Goal: Task Accomplishment & Management: Complete application form

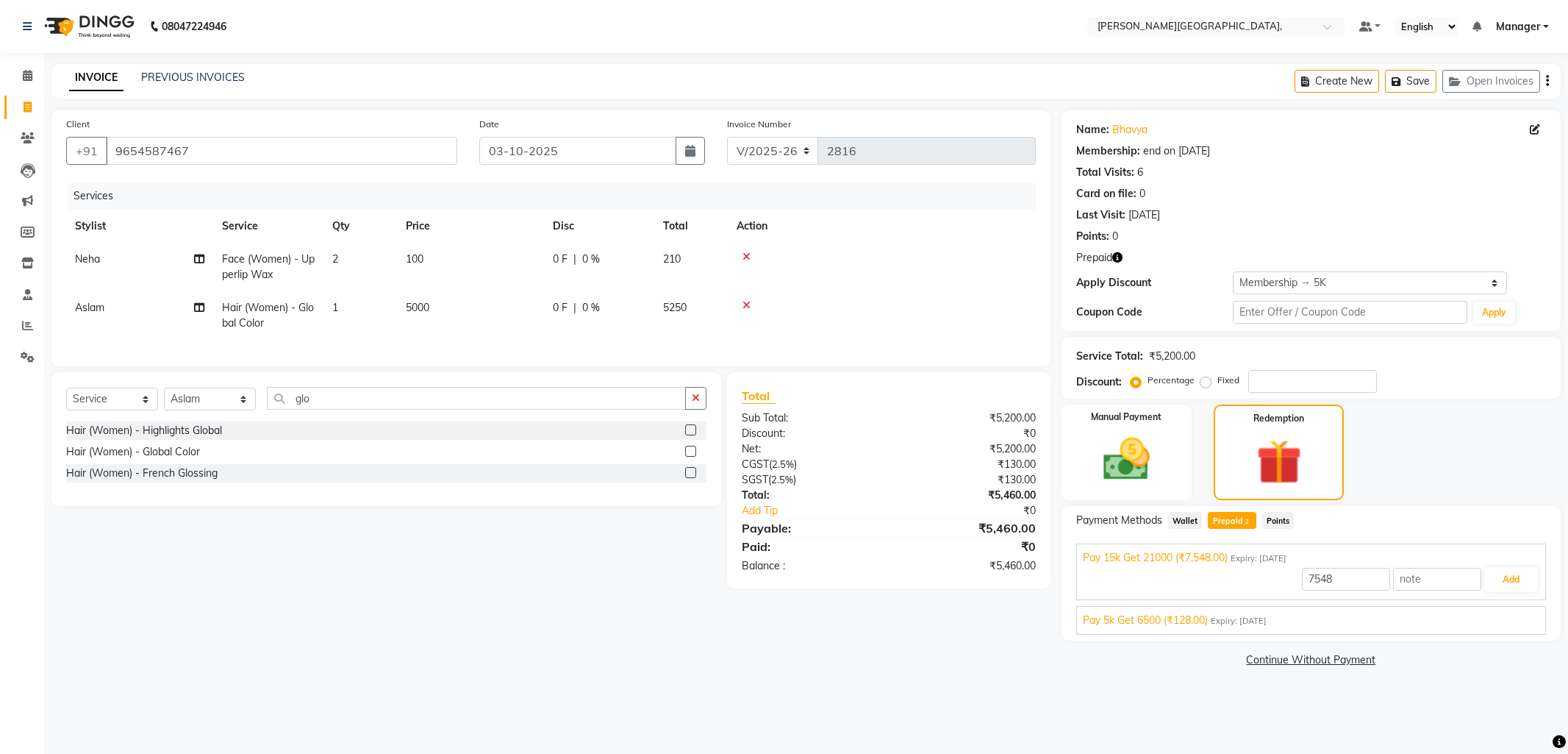
select select "6483"
select select "service"
select select "49451"
select select "1: Object"
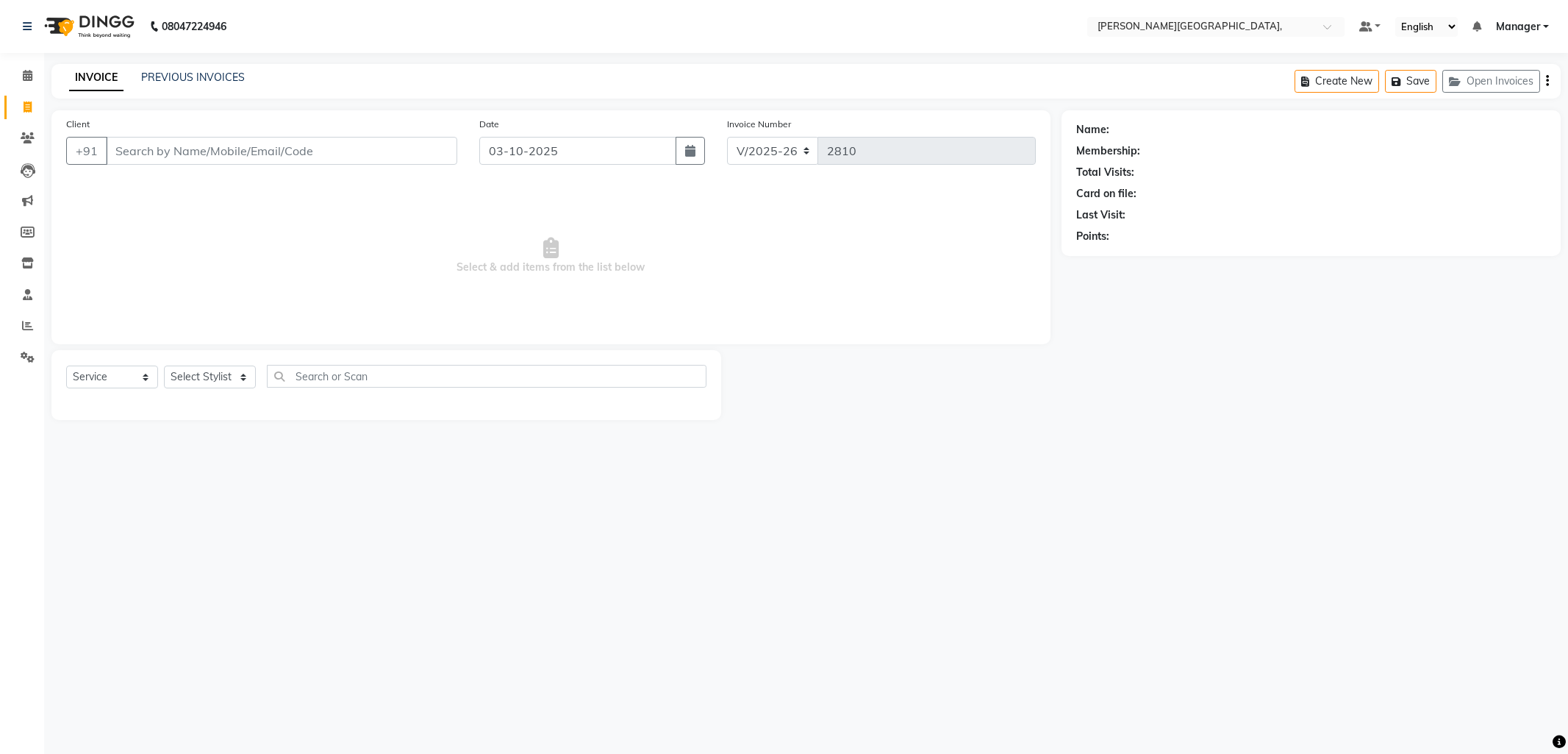
select select "6483"
select select "service"
click at [181, 77] on link "PREVIOUS INVOICES" at bounding box center [193, 77] width 103 height 13
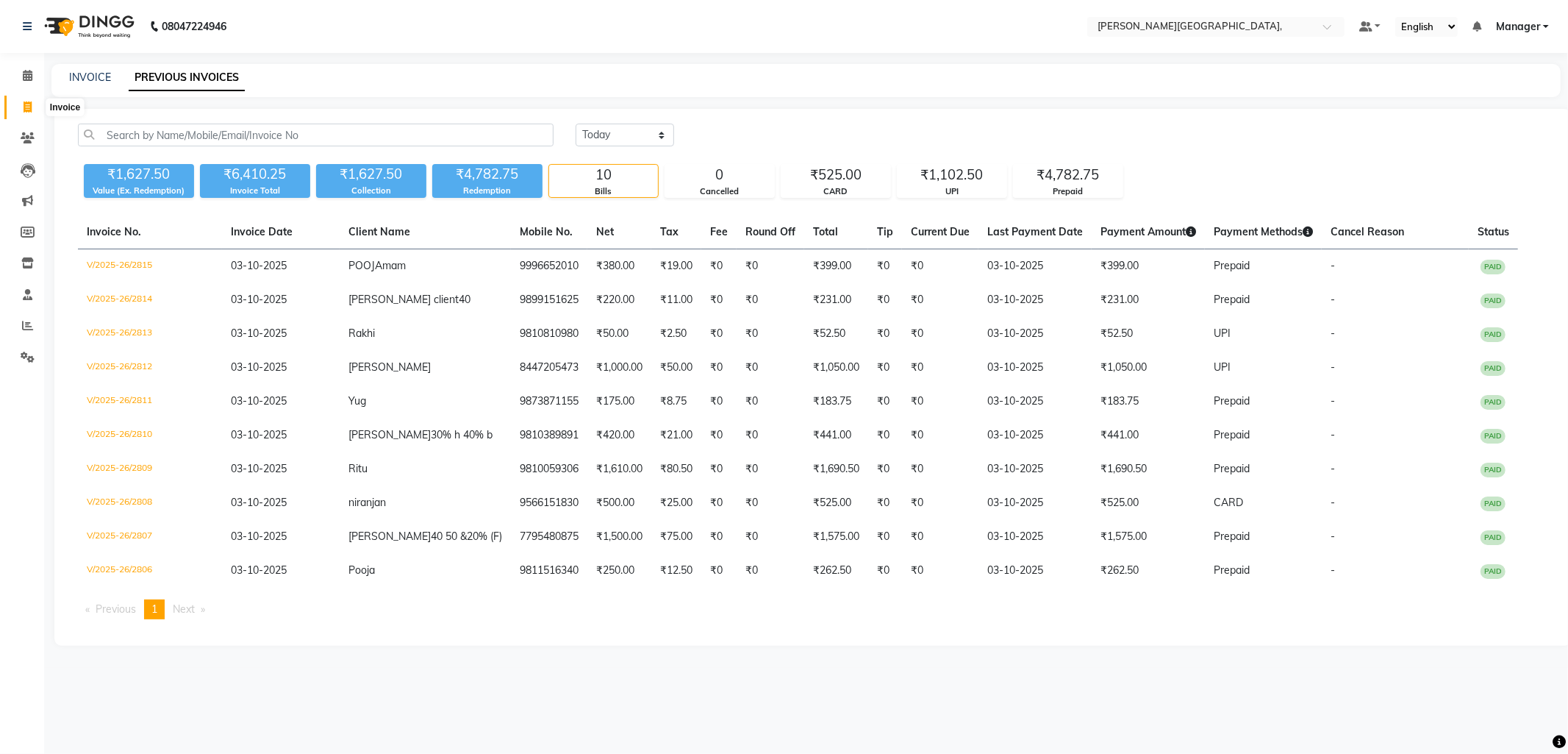
click at [32, 101] on span at bounding box center [28, 108] width 26 height 17
select select "service"
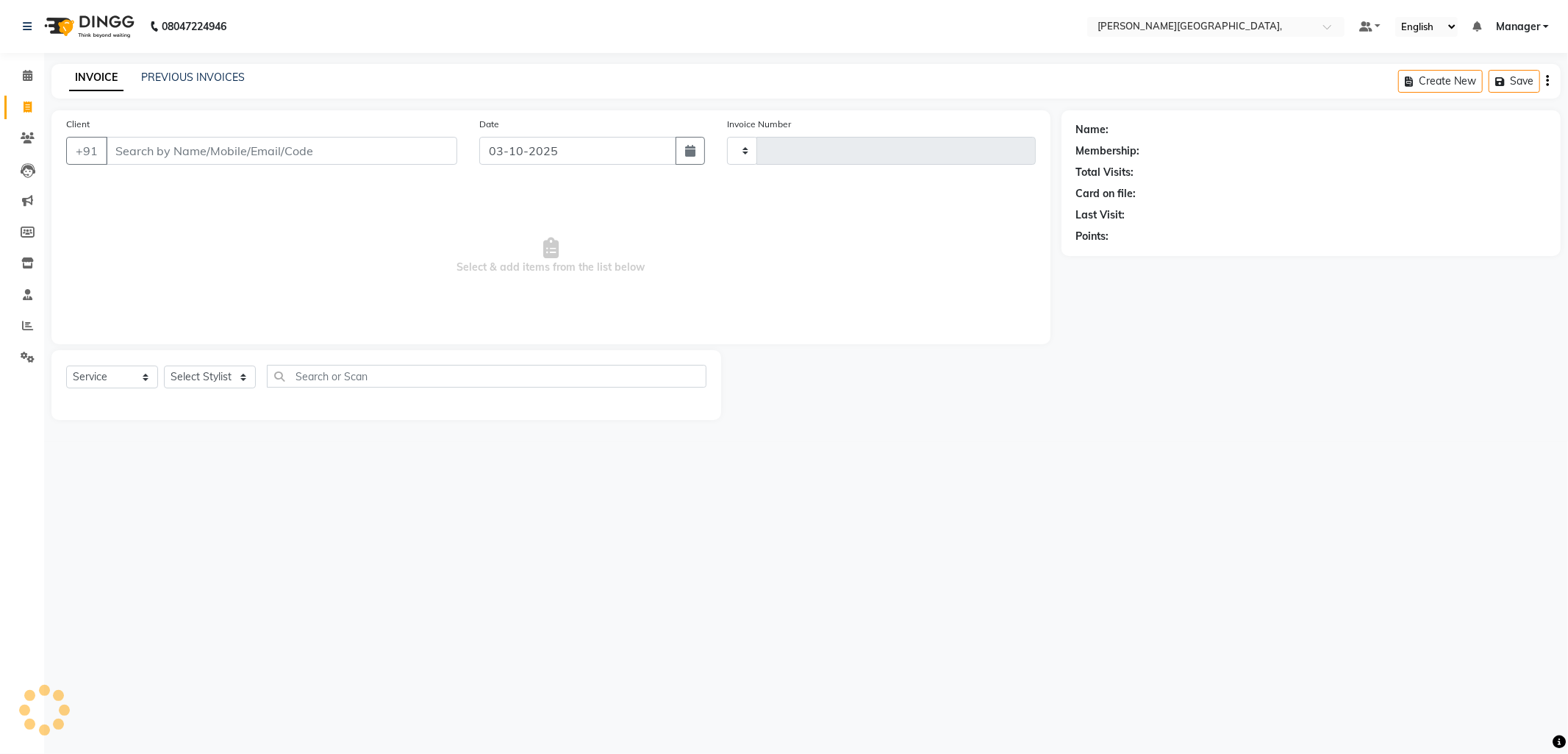
type input "2816"
select select "6483"
click at [238, 377] on select "Select Stylist Anil Arjun Aslam gungun nails Manager Neha Sana shahrukh" at bounding box center [209, 377] width 92 height 23
select select "83621"
click at [164, 366] on select "Select Stylist Anil Arjun Aslam gungun nails Manager Neha Sana shahrukh" at bounding box center [209, 377] width 92 height 23
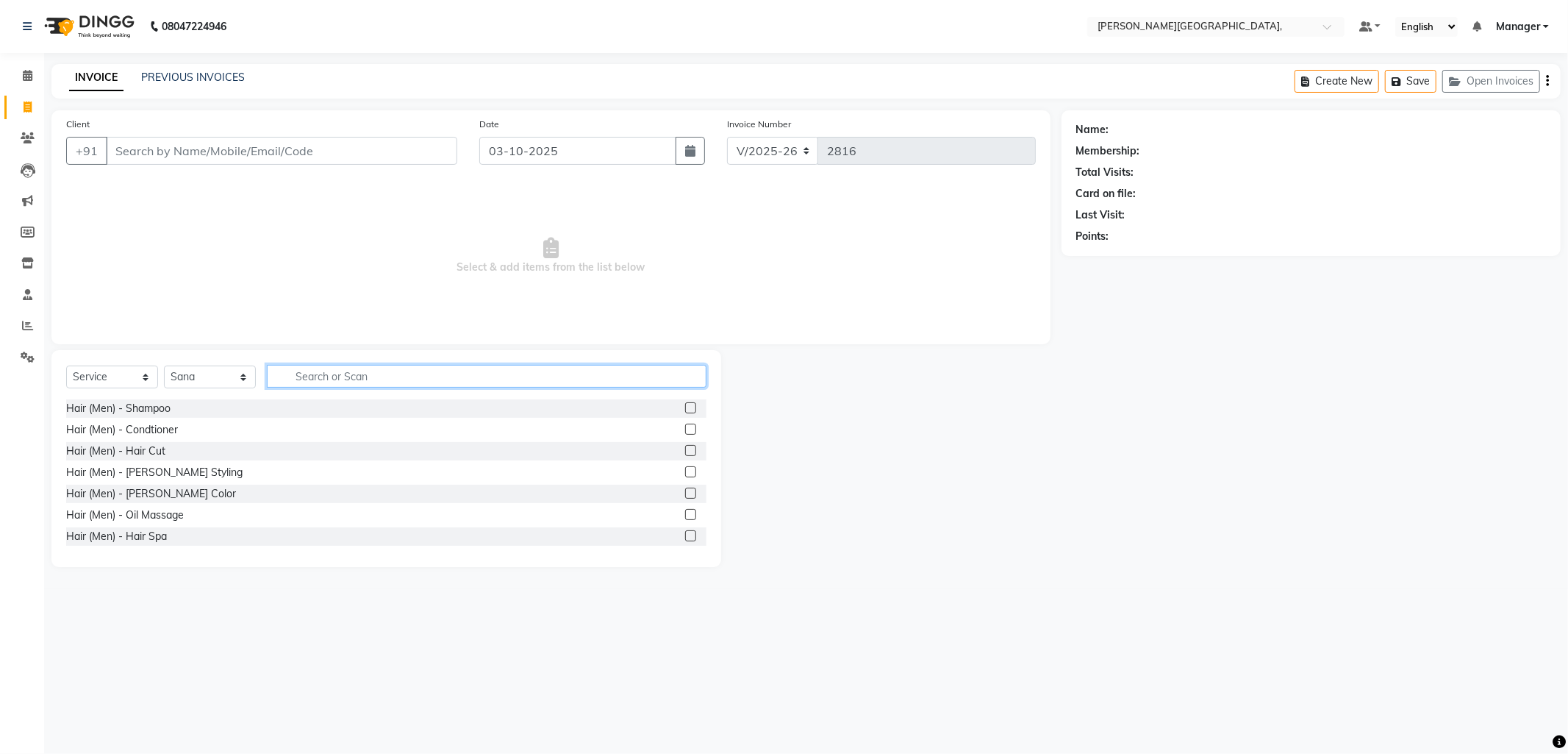
click at [327, 378] on input "text" at bounding box center [487, 377] width 440 height 23
type input "thre"
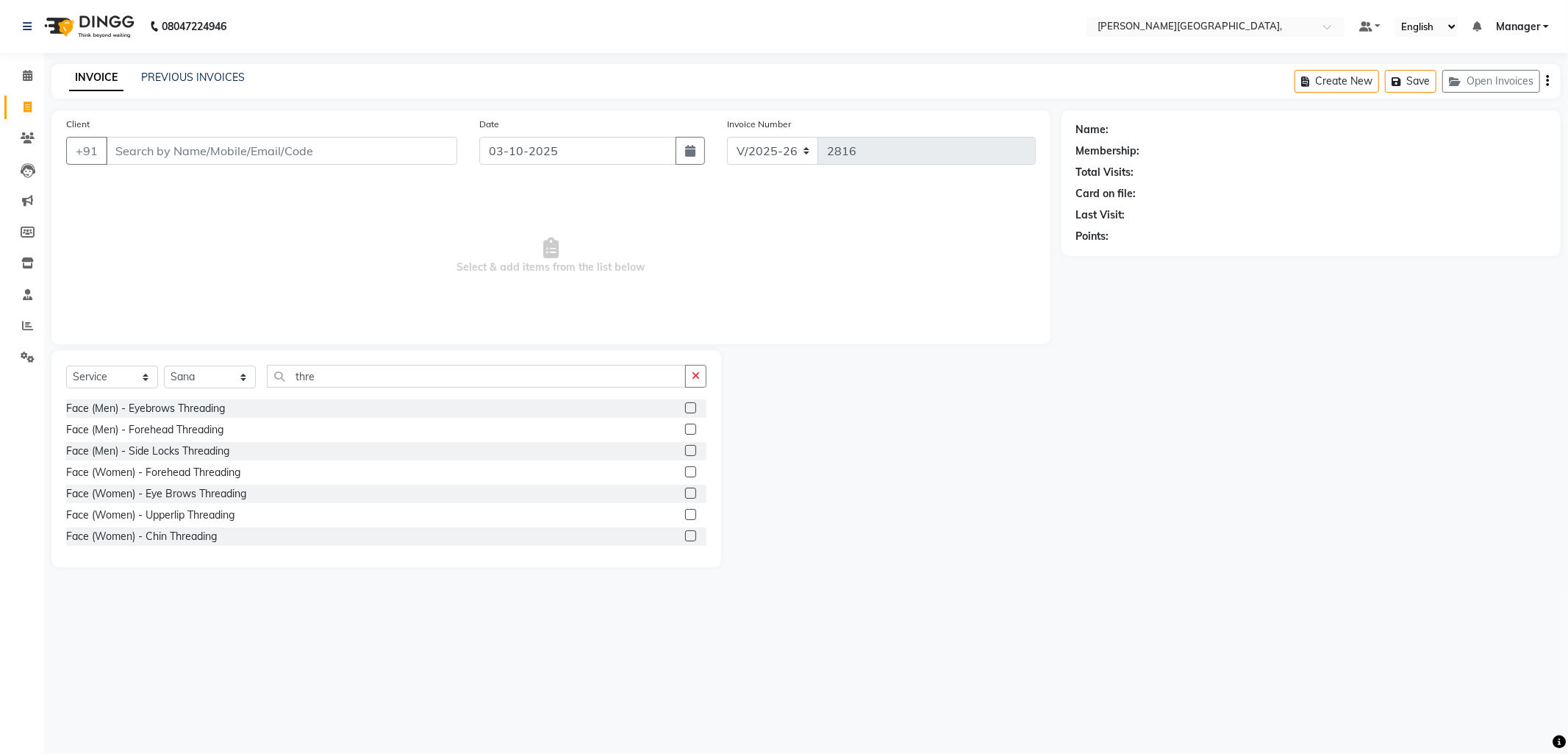
click at [685, 493] on label at bounding box center [691, 493] width 11 height 11
click at [685, 493] on input "checkbox" at bounding box center [690, 493] width 10 height 10
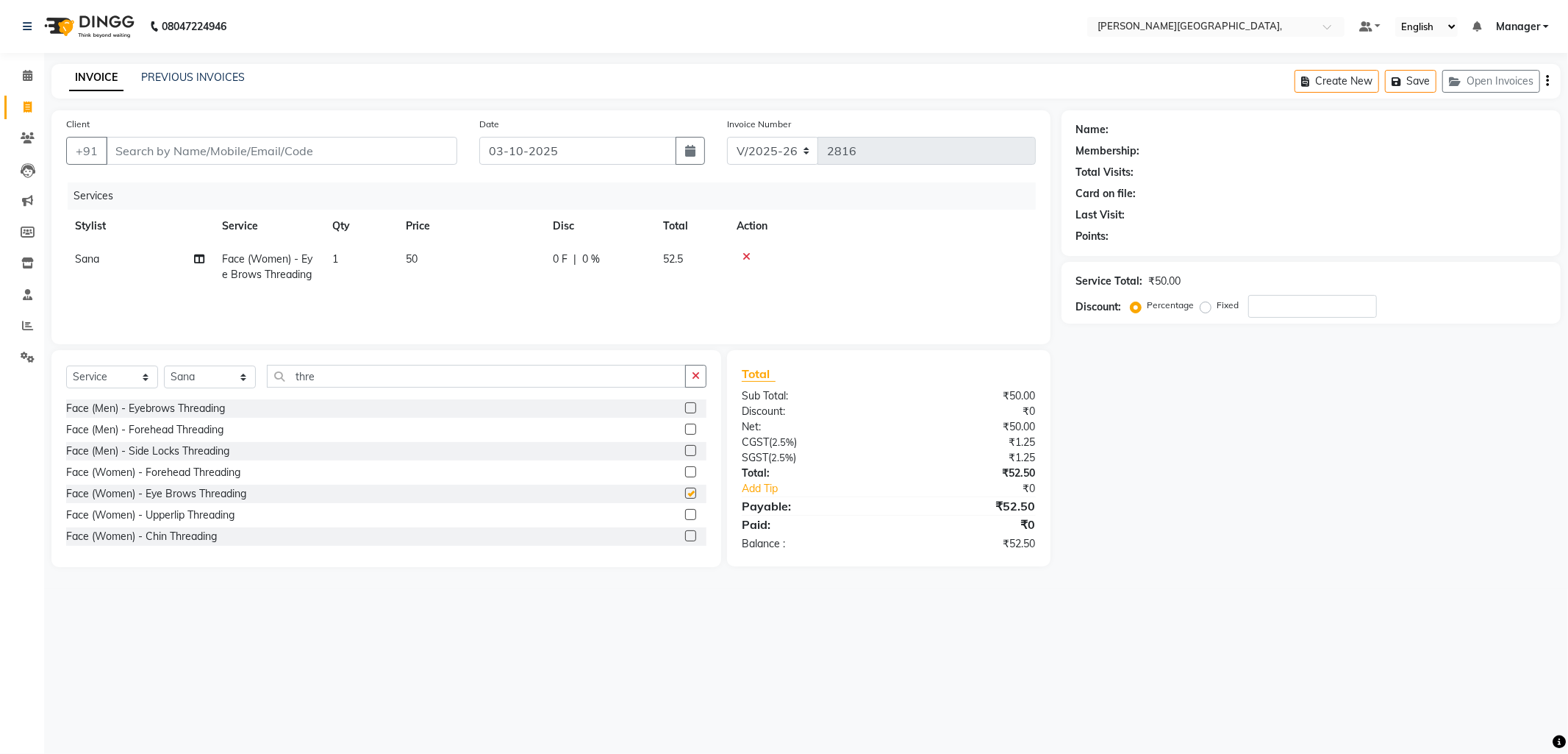
checkbox input "false"
click at [329, 386] on input "thre" at bounding box center [476, 377] width 419 height 23
type input "t"
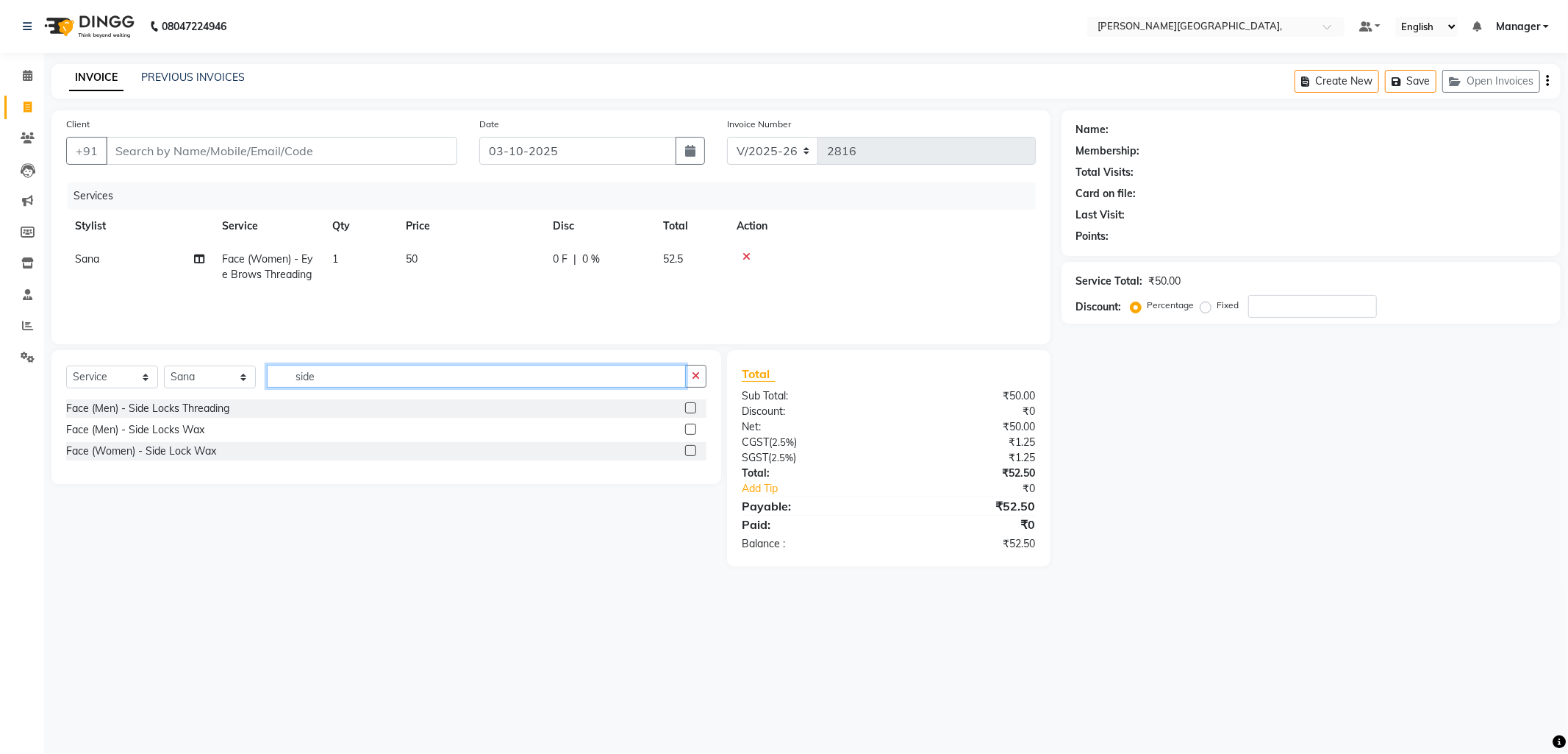
type input "side"
click at [691, 445] on label at bounding box center [691, 450] width 11 height 11
click at [691, 446] on input "checkbox" at bounding box center [690, 450] width 10 height 10
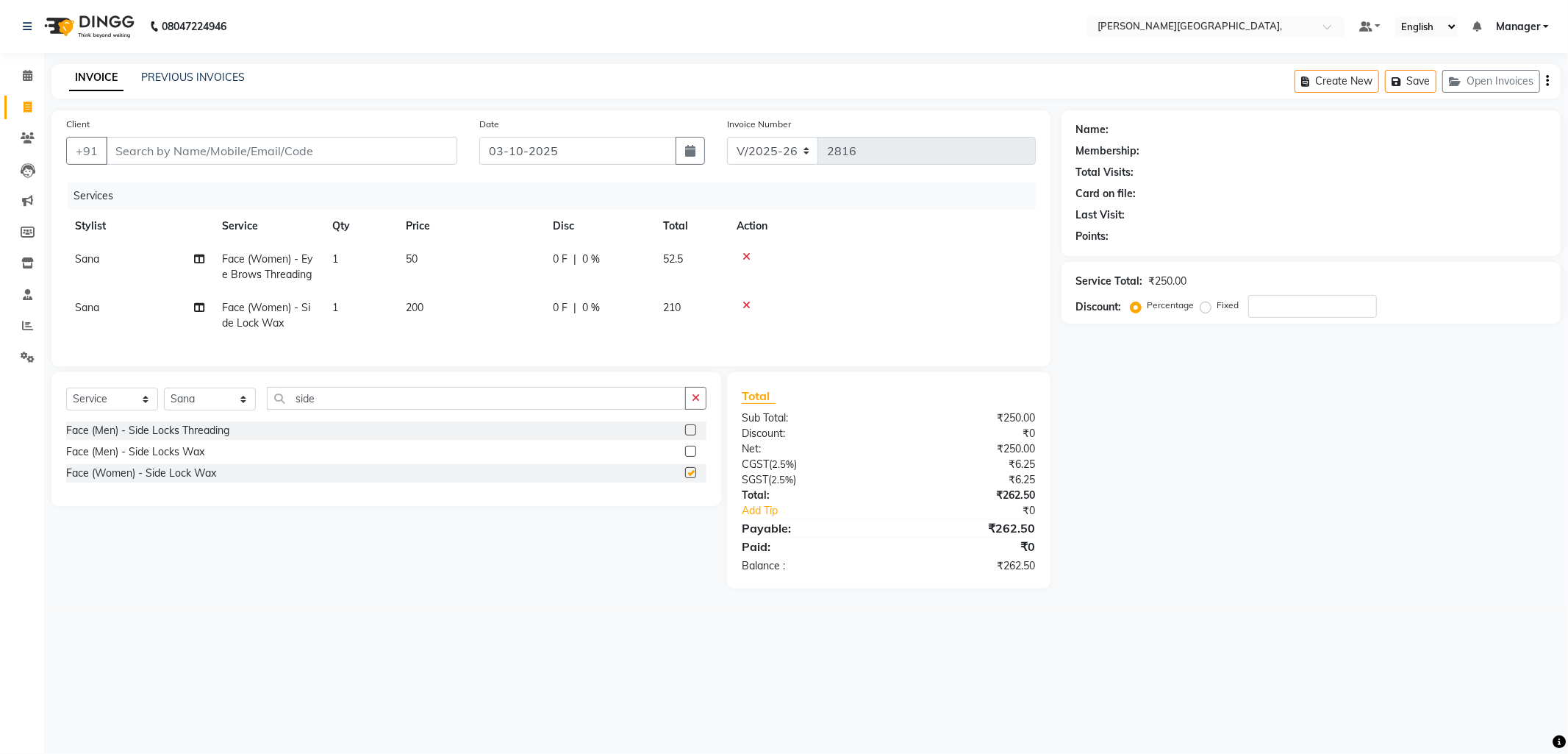
checkbox input "false"
click at [208, 148] on input "Client" at bounding box center [281, 150] width 352 height 28
type input "8"
type input "0"
click at [186, 186] on span "82493151" at bounding box center [187, 184] width 59 height 15
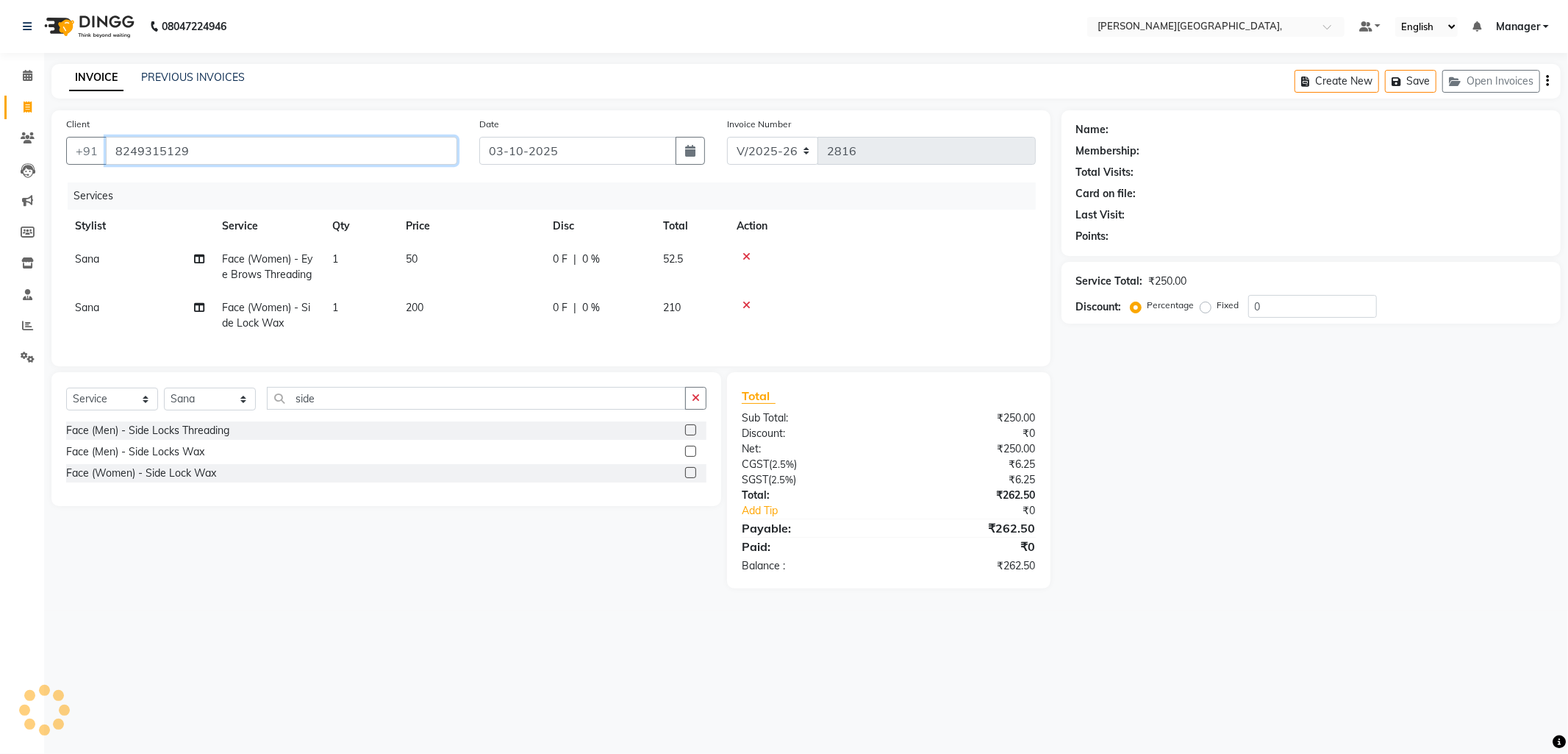
type input "8249315129"
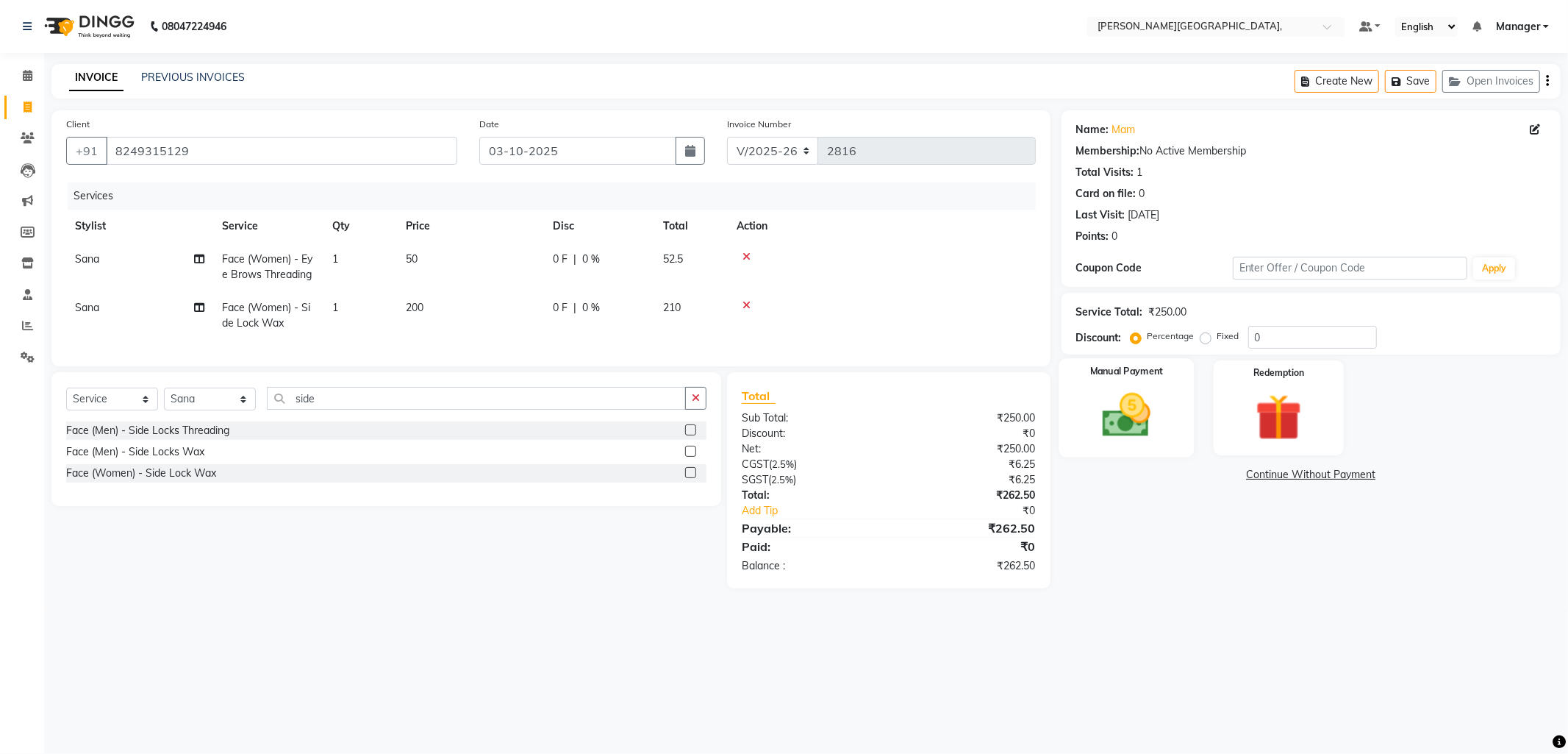
click at [1151, 416] on img at bounding box center [1127, 415] width 78 height 56
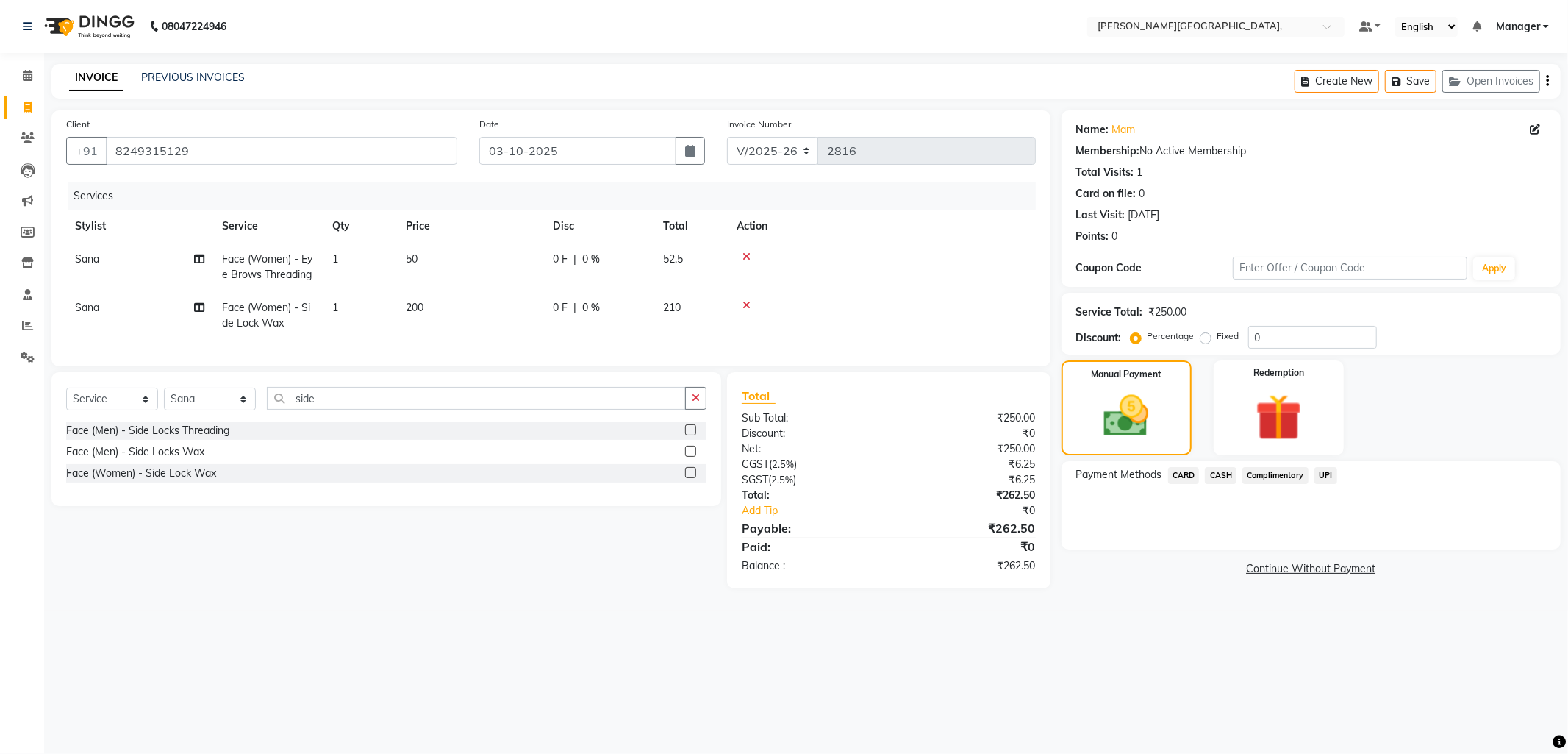
click at [1315, 472] on span "UPI" at bounding box center [1326, 474] width 23 height 17
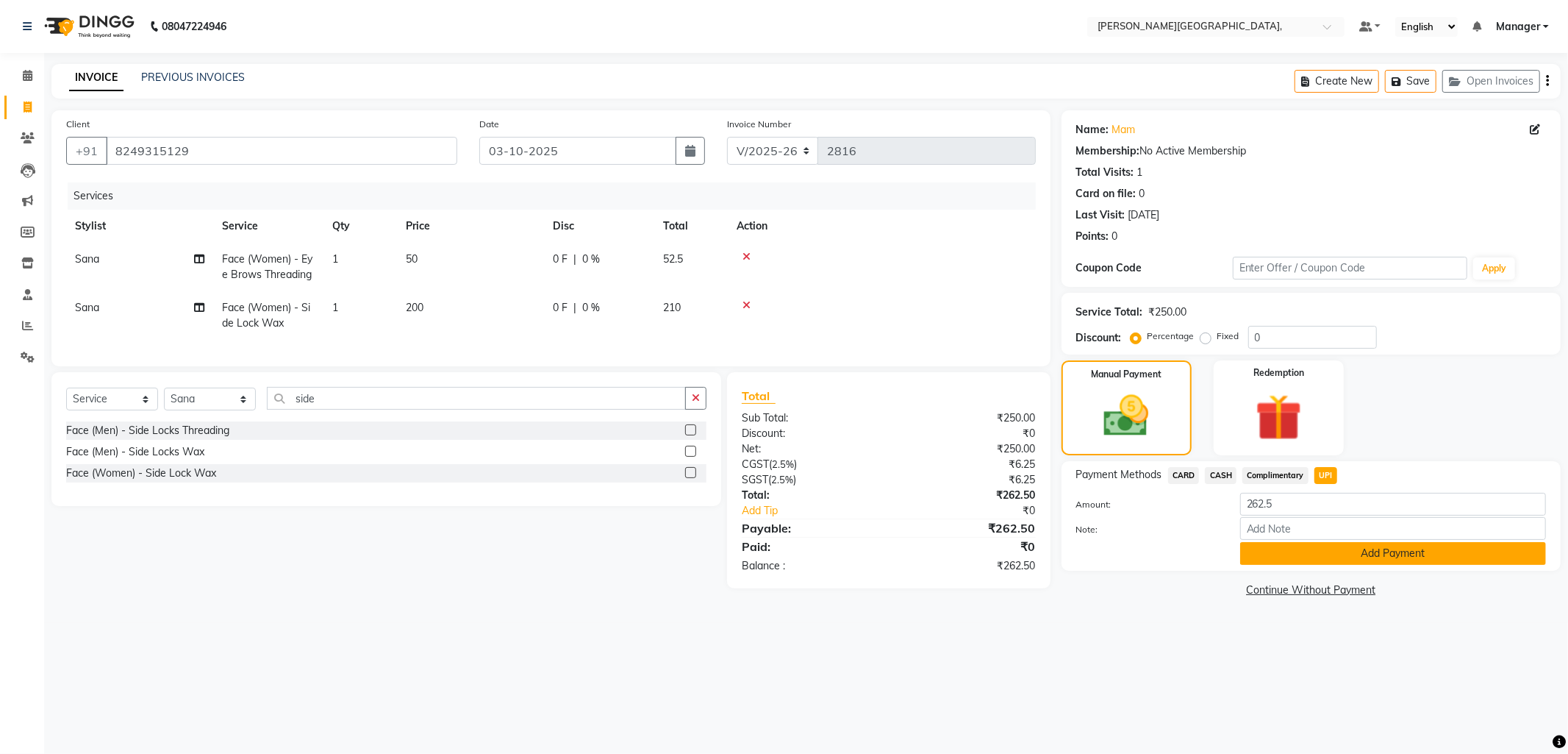
click at [1337, 555] on button "Add Payment" at bounding box center [1393, 554] width 306 height 23
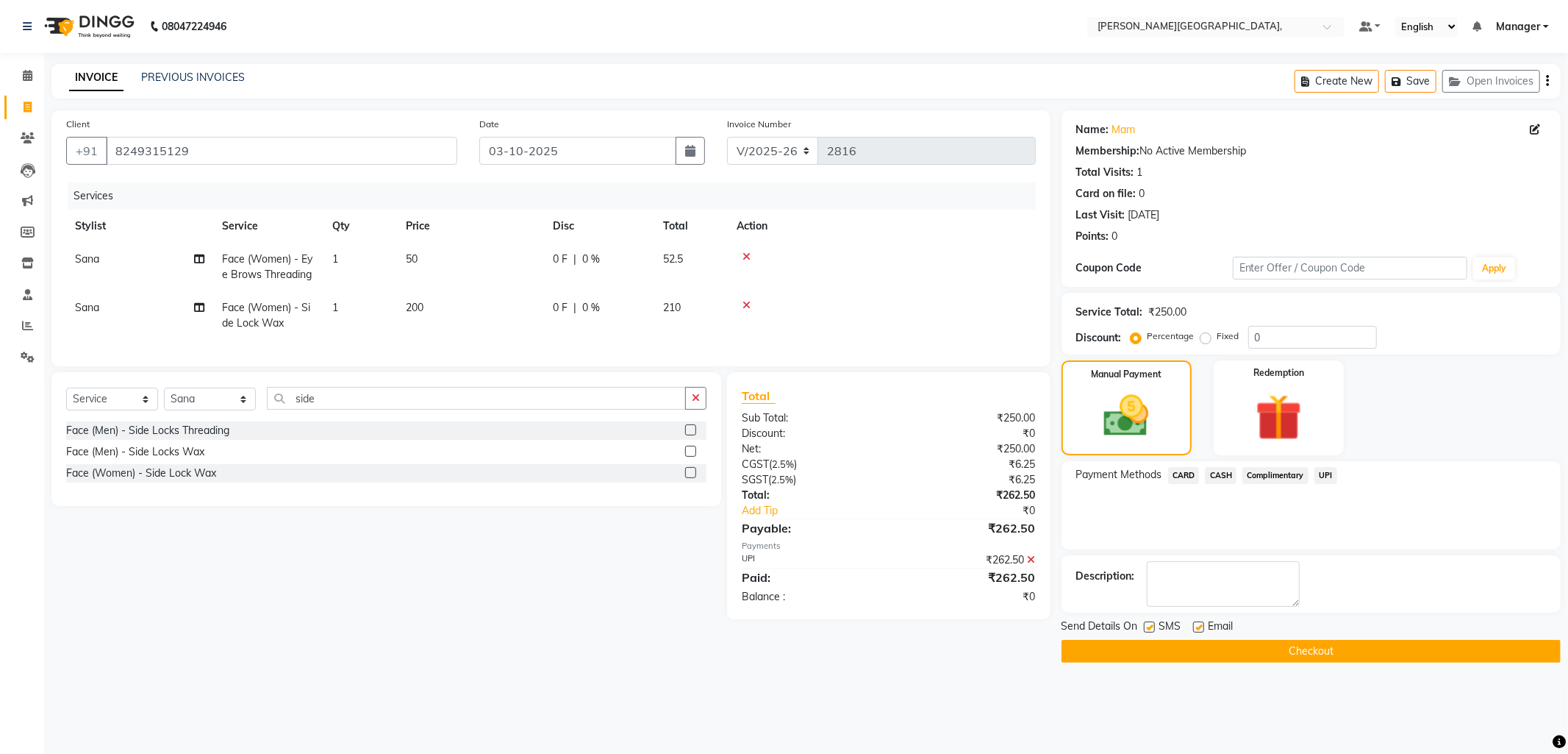
click at [1269, 648] on button "Checkout" at bounding box center [1311, 652] width 499 height 23
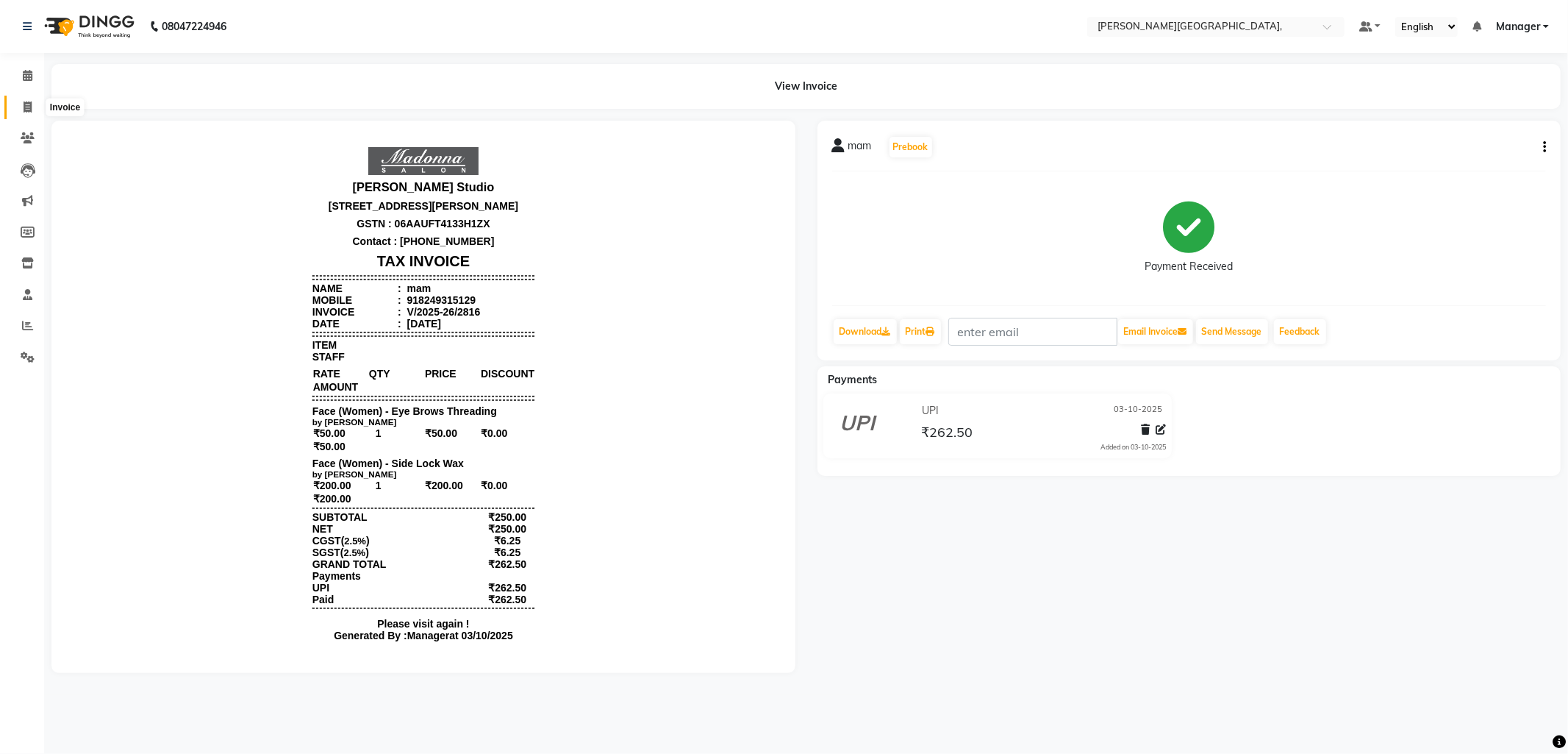
click at [19, 105] on span at bounding box center [28, 108] width 26 height 17
select select "service"
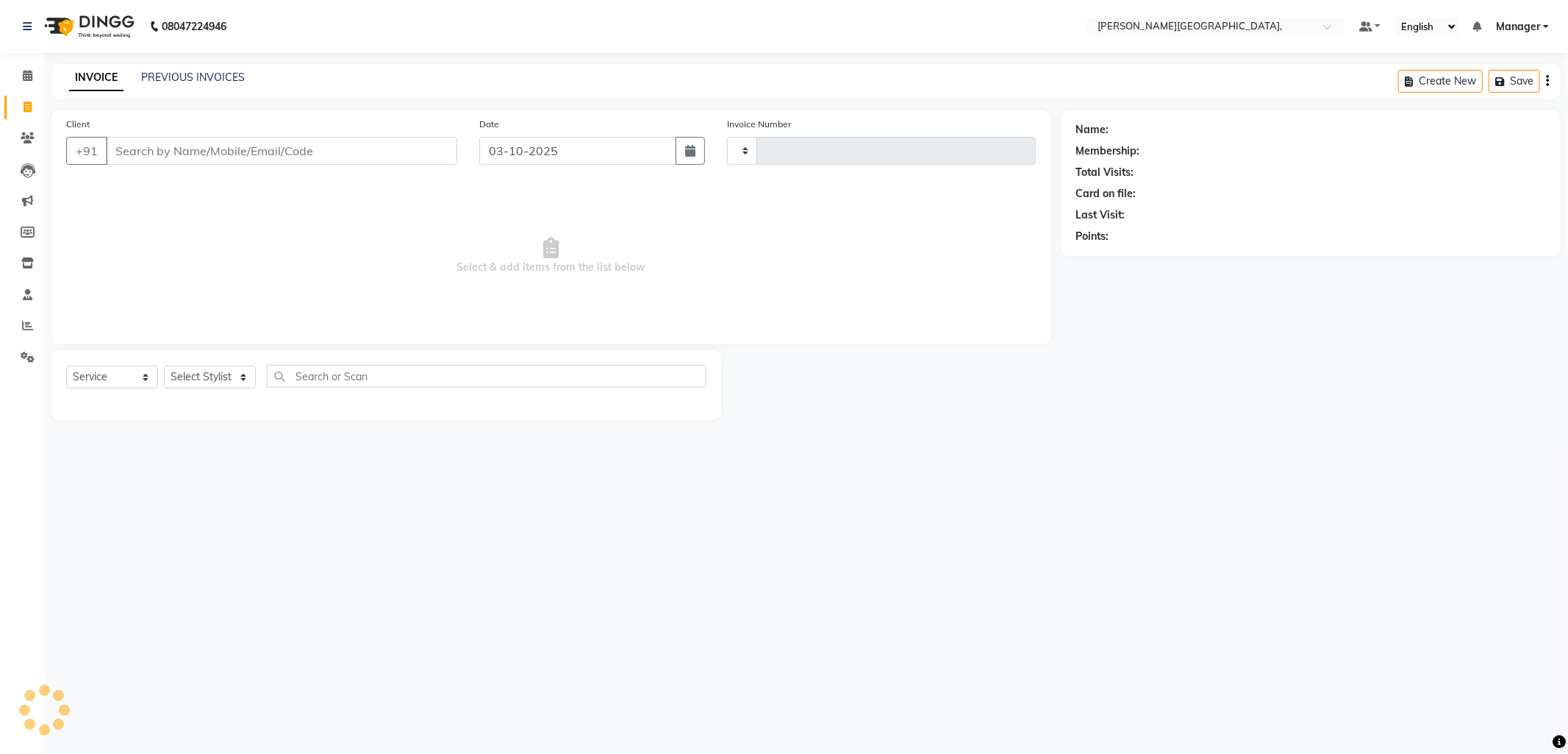
type input "2817"
select select "6483"
click at [188, 74] on link "PREVIOUS INVOICES" at bounding box center [193, 77] width 103 height 13
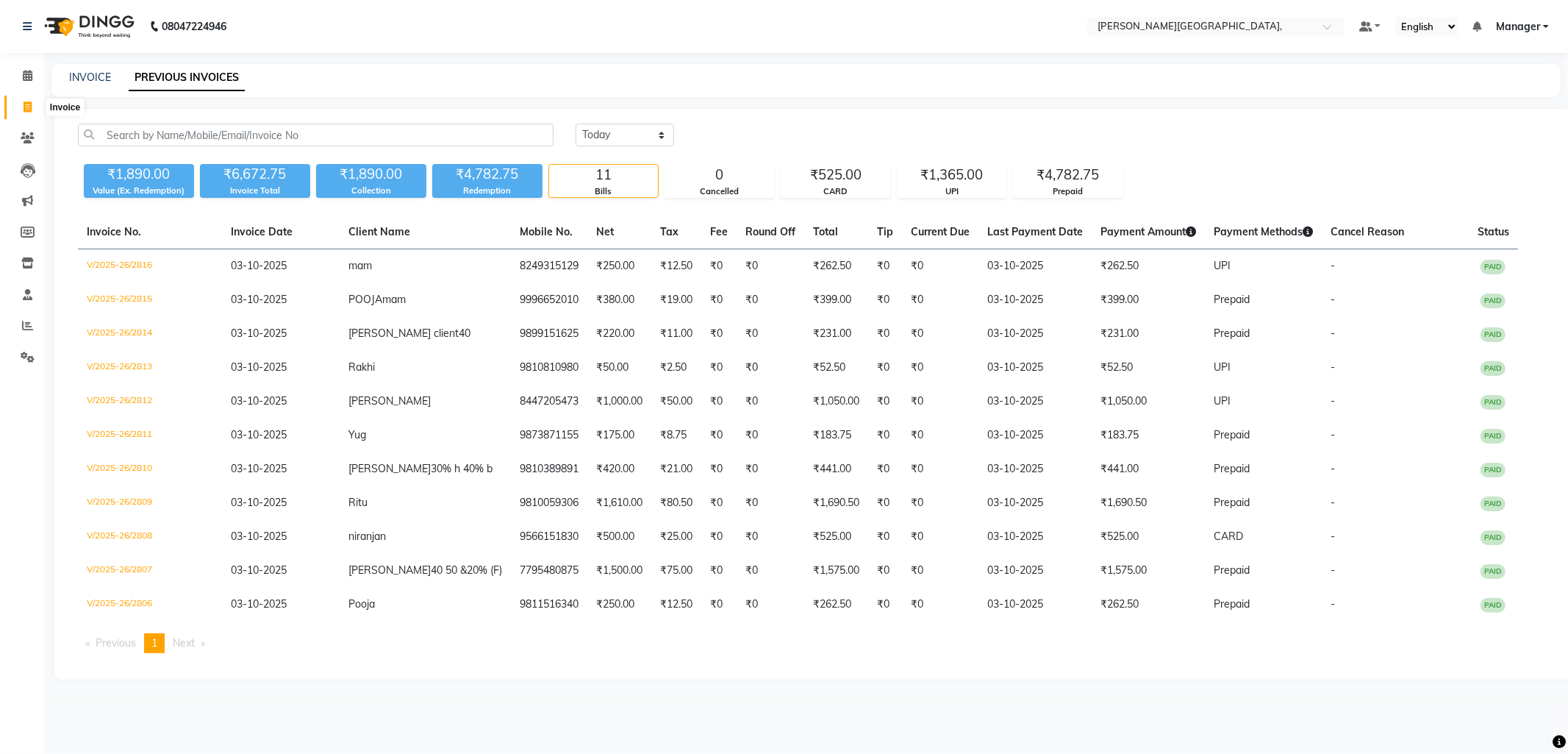
click at [23, 105] on icon at bounding box center [27, 107] width 8 height 11
select select "service"
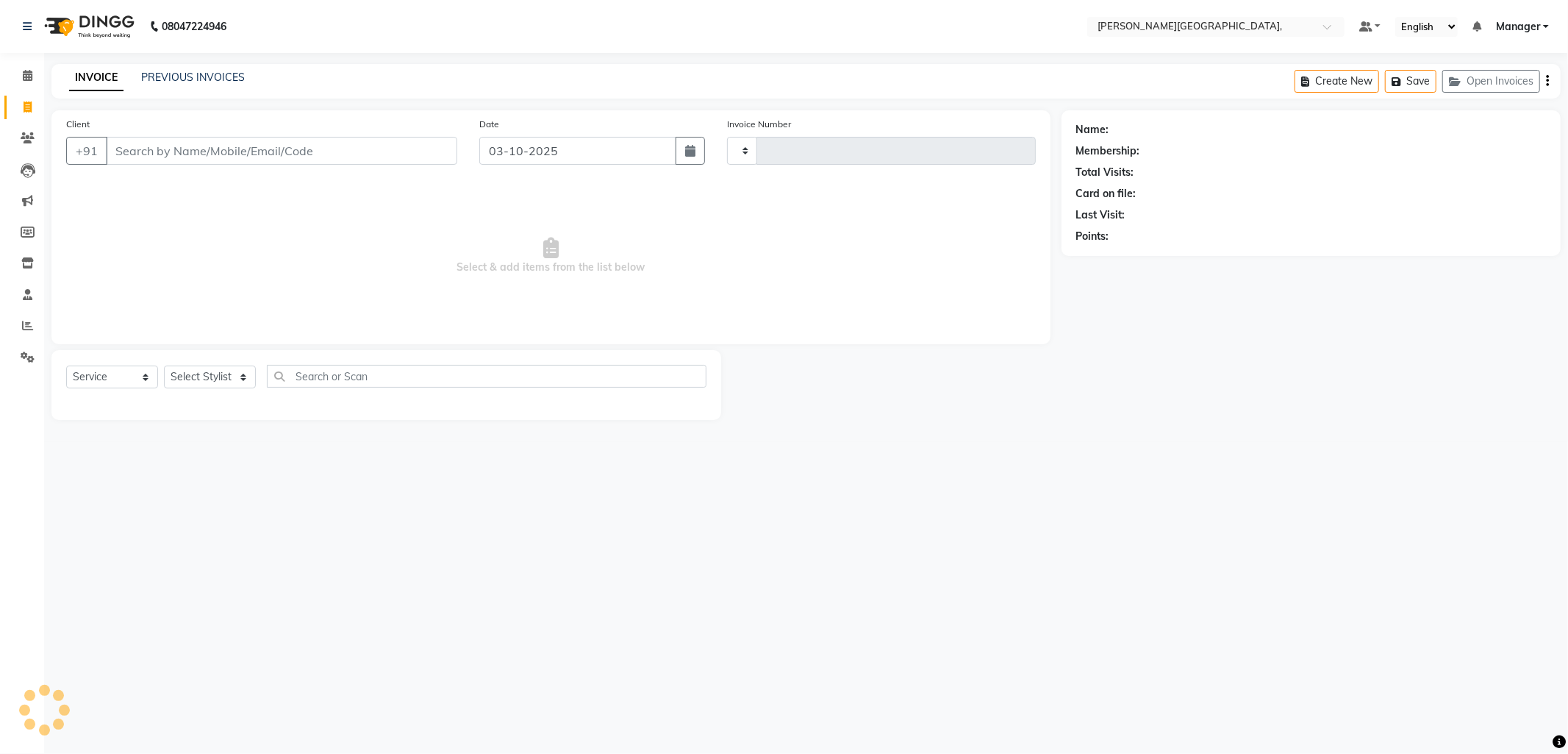
type input "2817"
select select "6483"
click at [245, 373] on select "Select Stylist Anil Arjun Aslam gungun nails Manager Neha Sana shahrukh" at bounding box center [209, 377] width 92 height 23
select select "89498"
click at [164, 366] on select "Select Stylist Anil Arjun Aslam gungun nails Manager Neha Sana shahrukh" at bounding box center [209, 377] width 92 height 23
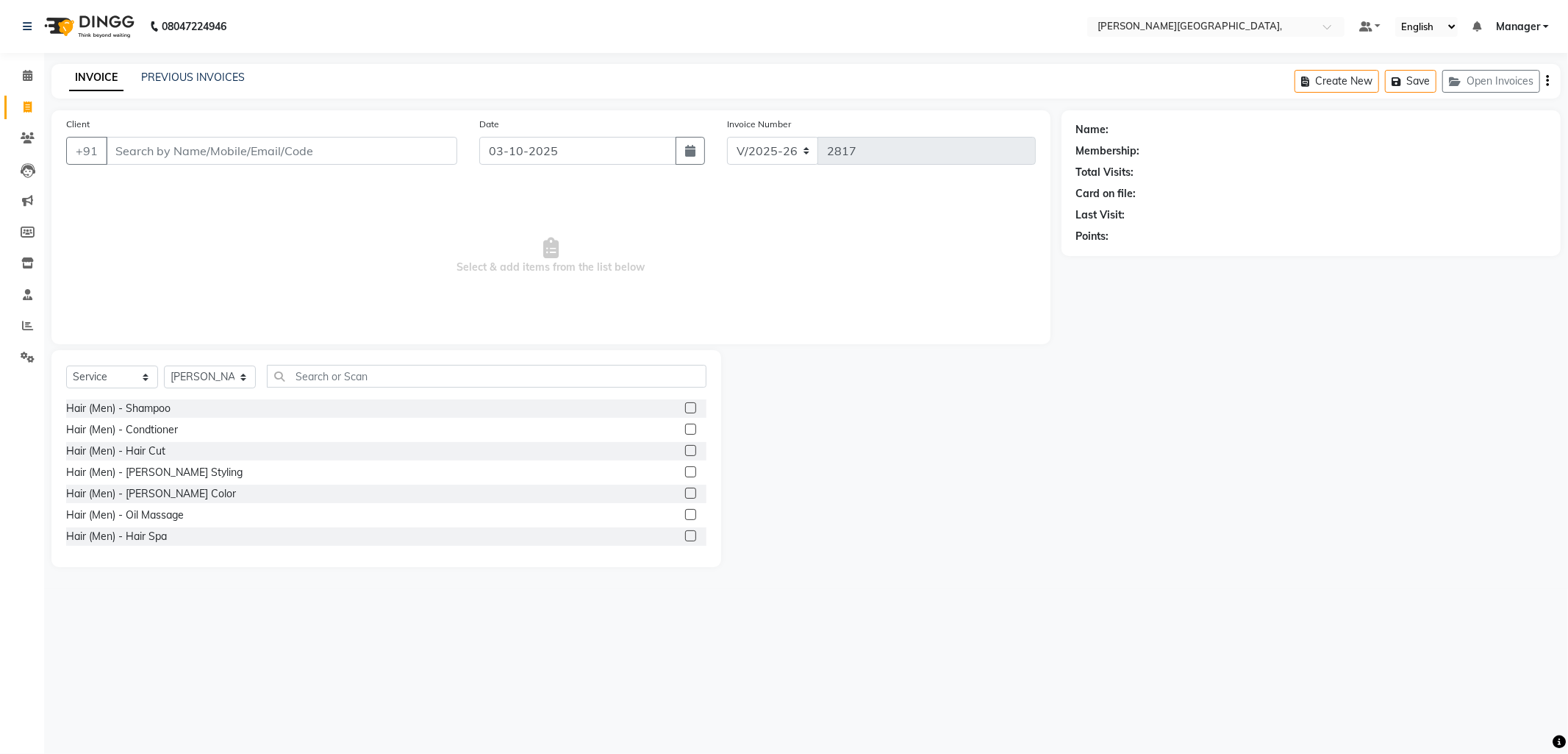
click at [685, 449] on label at bounding box center [691, 450] width 11 height 11
click at [685, 449] on input "checkbox" at bounding box center [690, 450] width 10 height 10
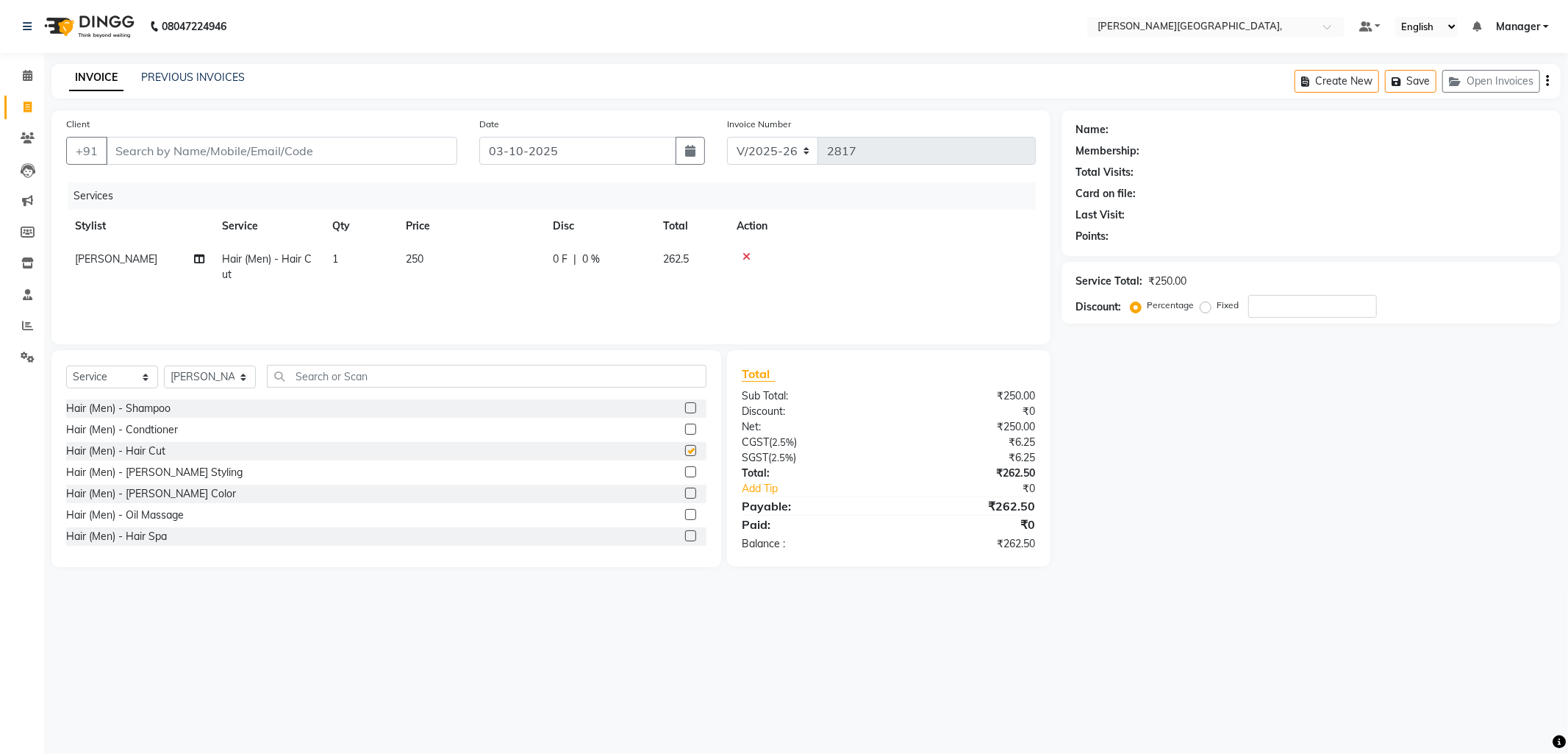
checkbox input "false"
click at [685, 473] on label at bounding box center [691, 472] width 11 height 11
click at [685, 473] on input "checkbox" at bounding box center [690, 472] width 10 height 10
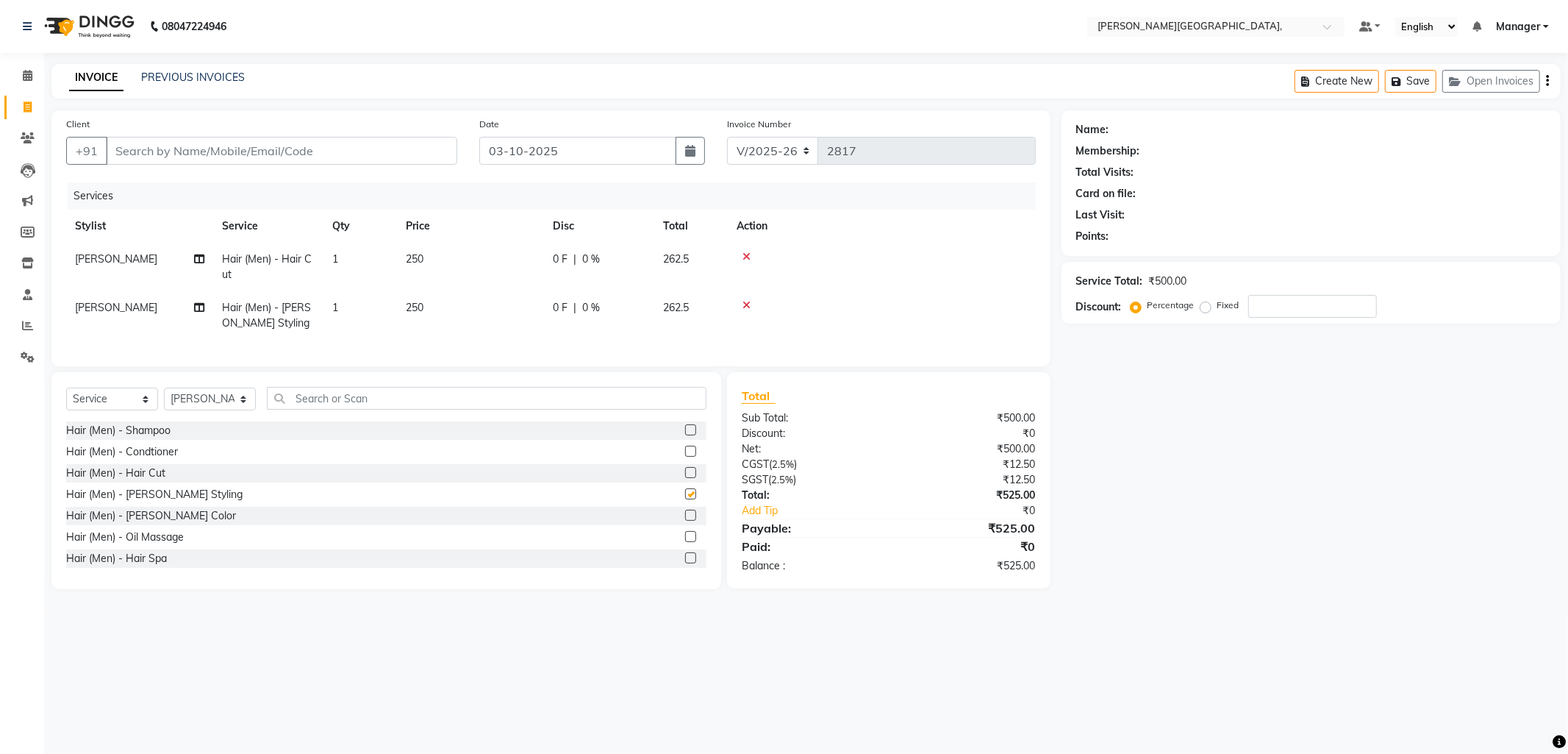
checkbox input "false"
click at [268, 155] on input "Client" at bounding box center [281, 150] width 352 height 28
type input "8"
type input "0"
click at [224, 187] on span "8447070" at bounding box center [250, 184] width 52 height 15
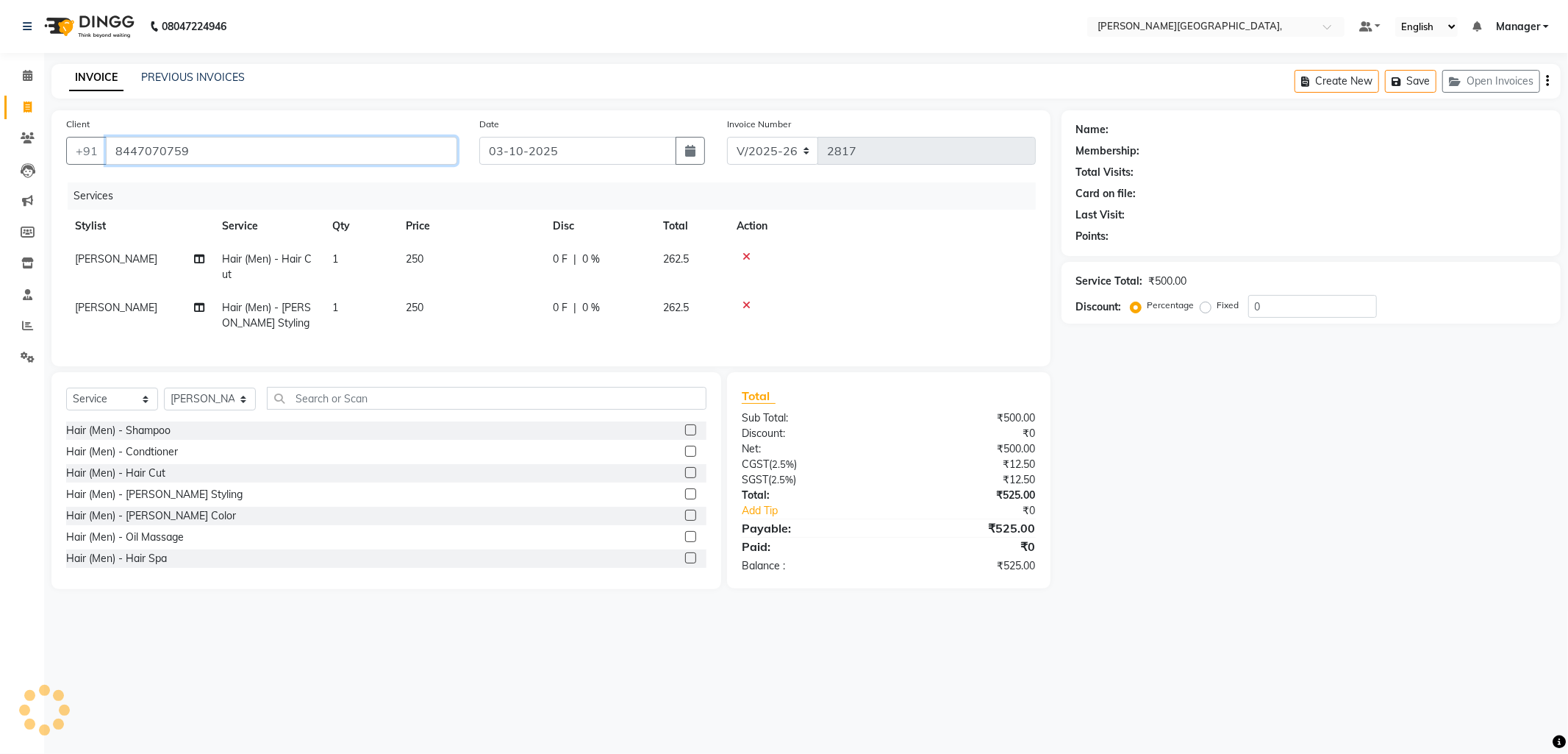
type input "8447070759"
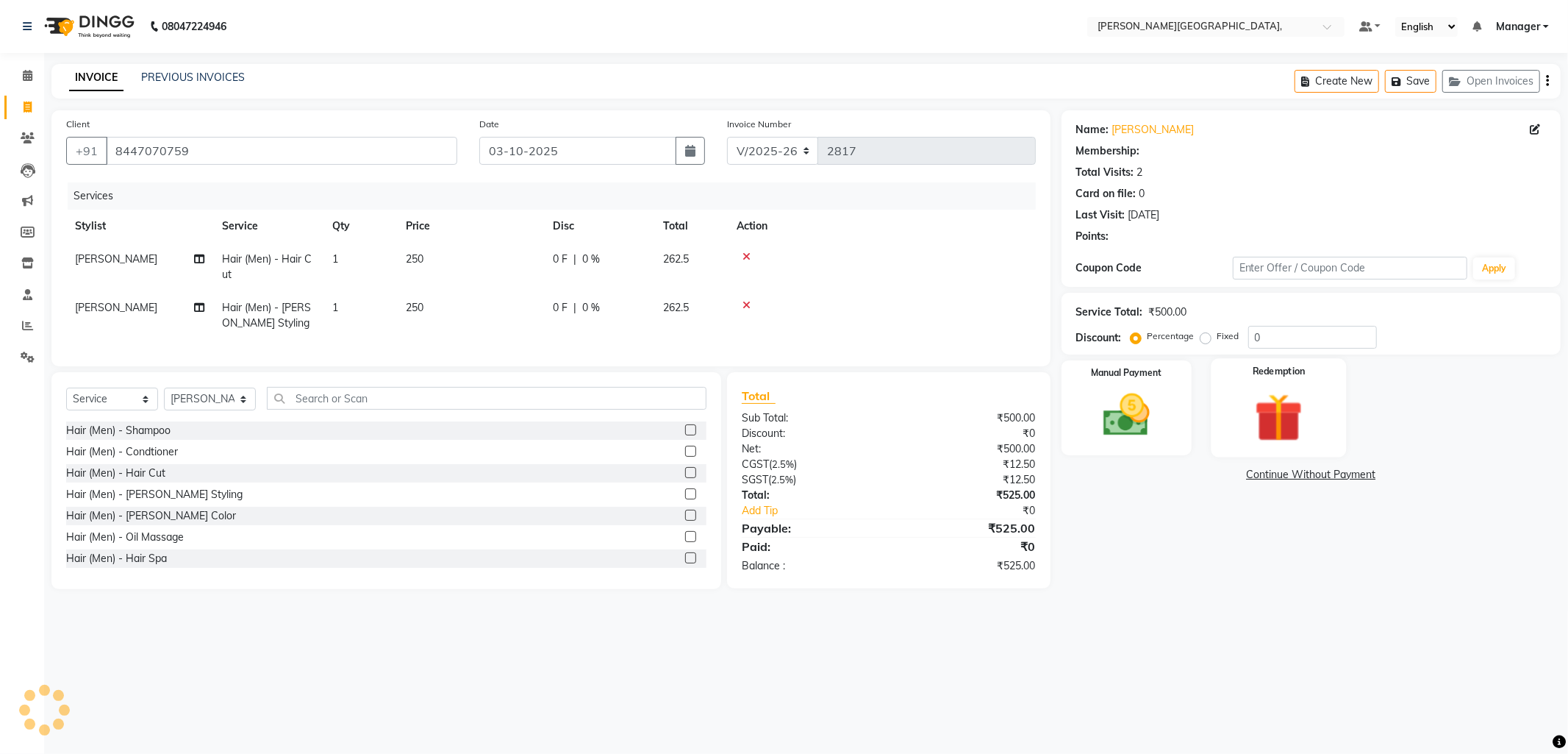
type input "30"
select select "1: Object"
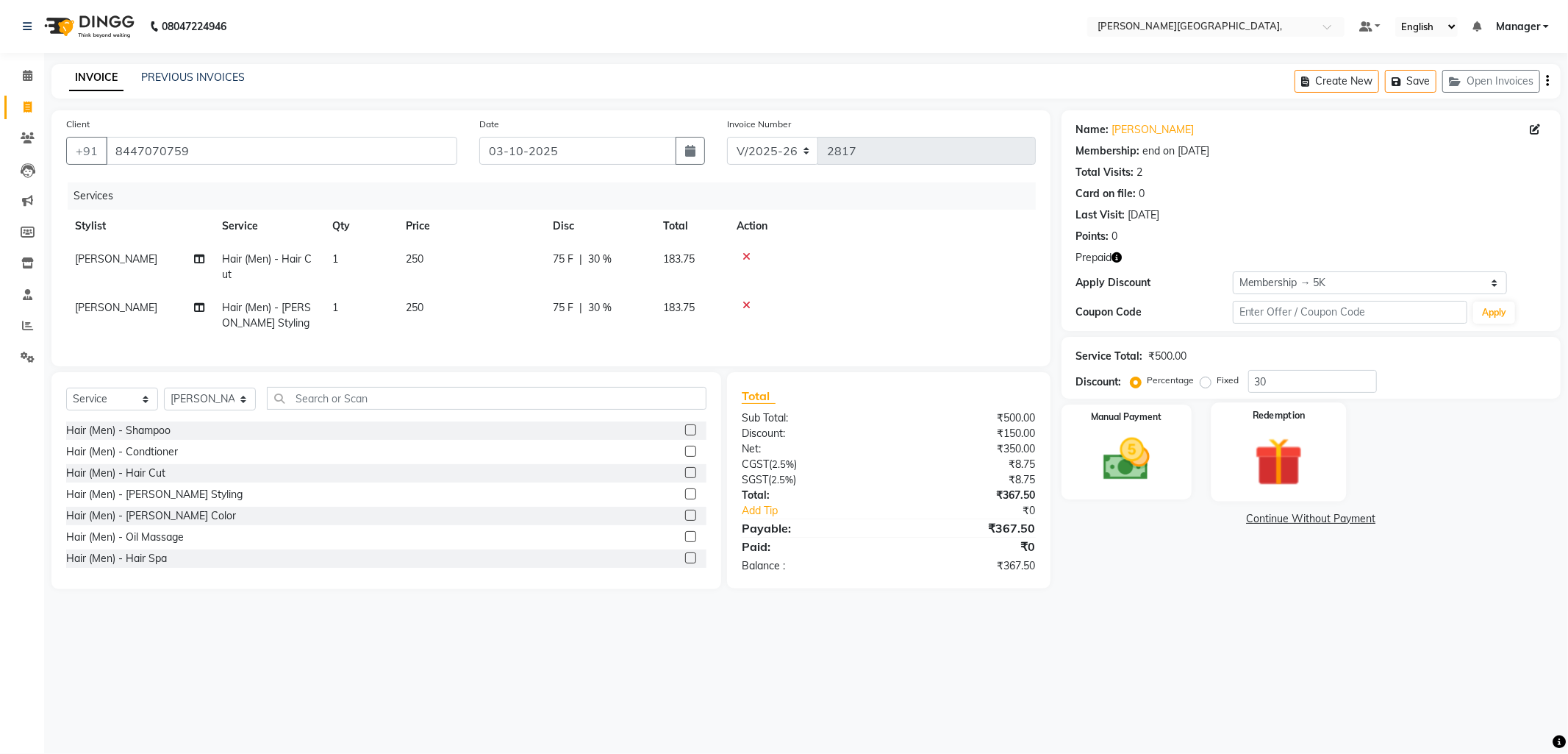
click at [1281, 466] on img at bounding box center [1279, 462] width 78 height 61
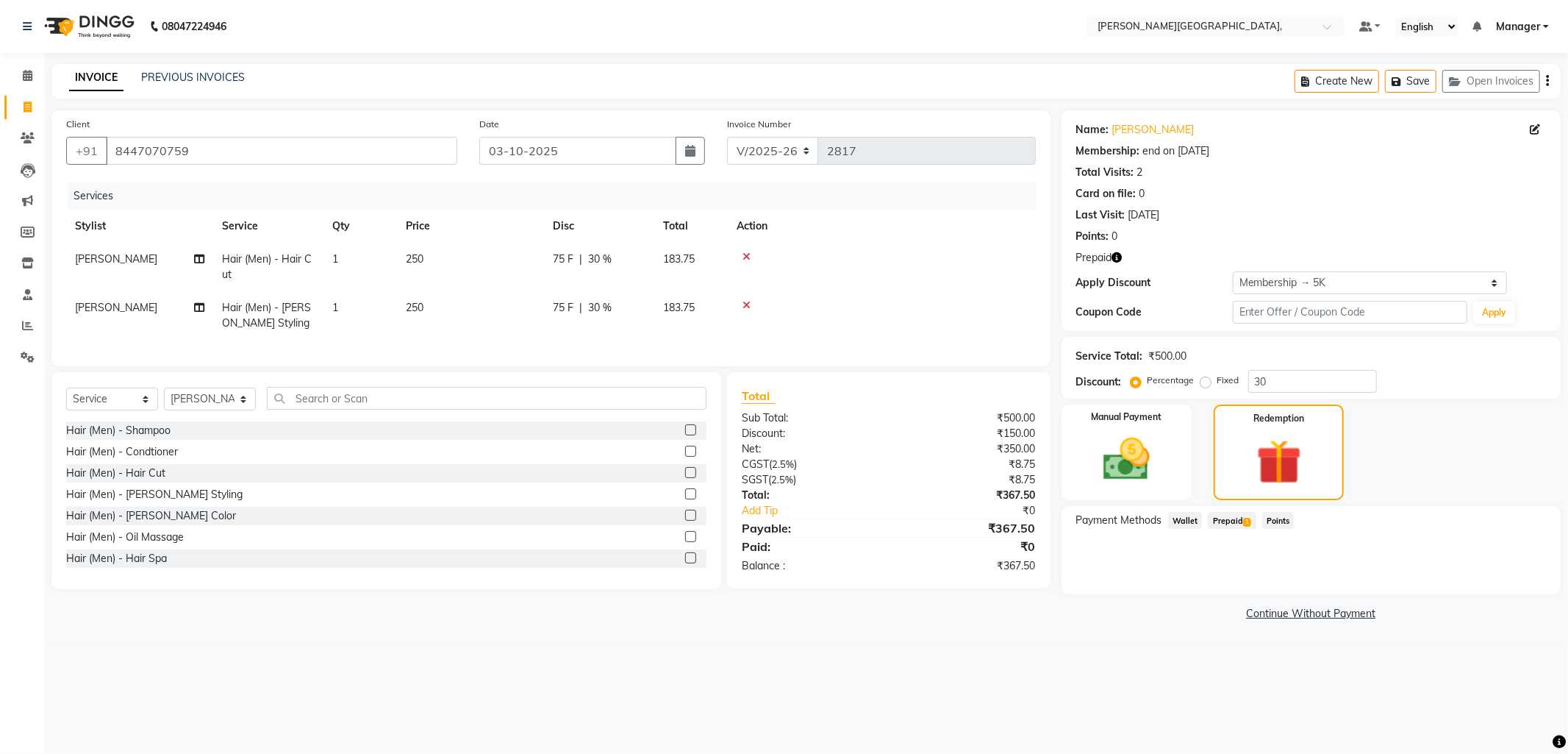
click at [1233, 525] on span "Prepaid 1" at bounding box center [1232, 520] width 48 height 17
click at [1511, 577] on button "Add" at bounding box center [1511, 580] width 53 height 25
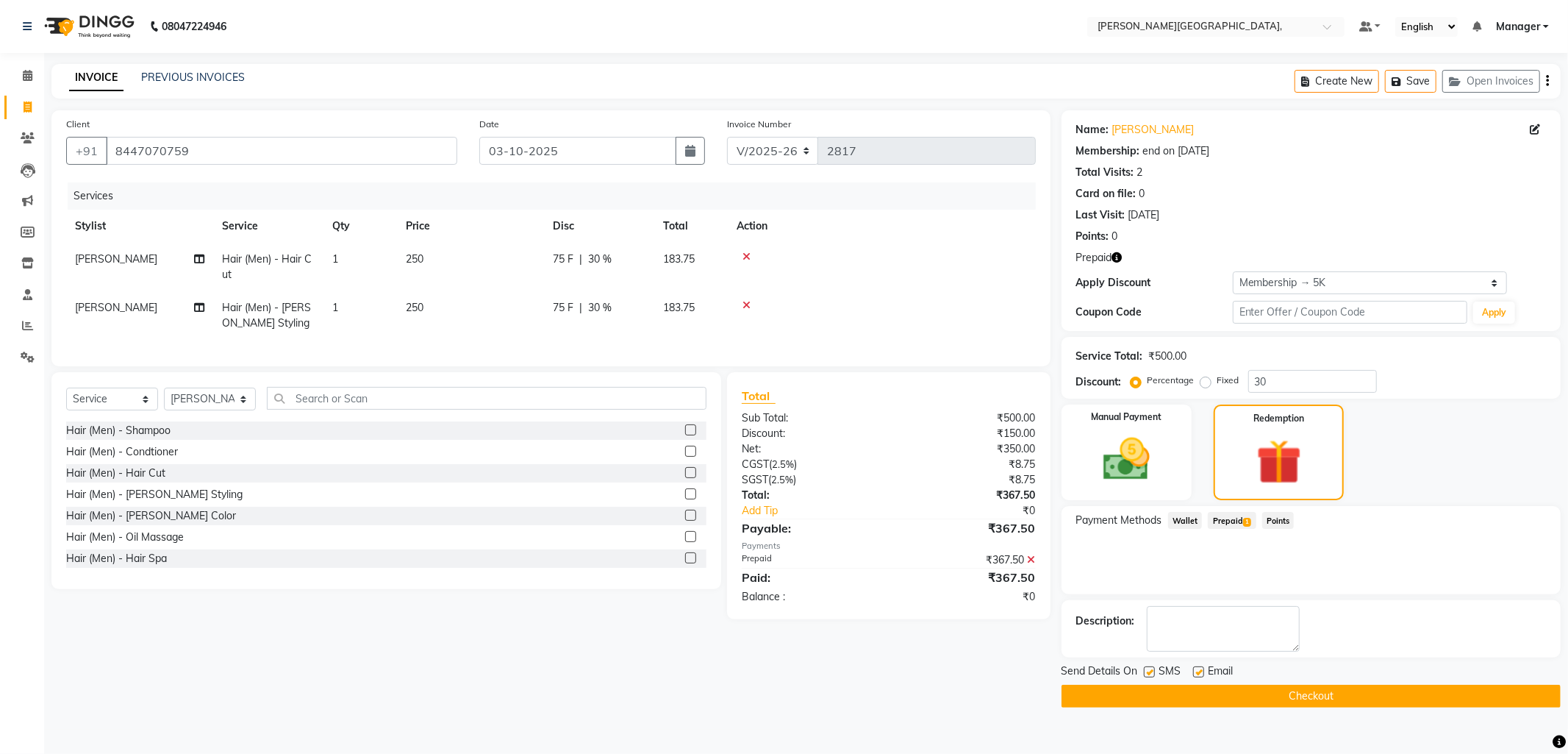
click at [1320, 694] on button "Checkout" at bounding box center [1311, 696] width 499 height 23
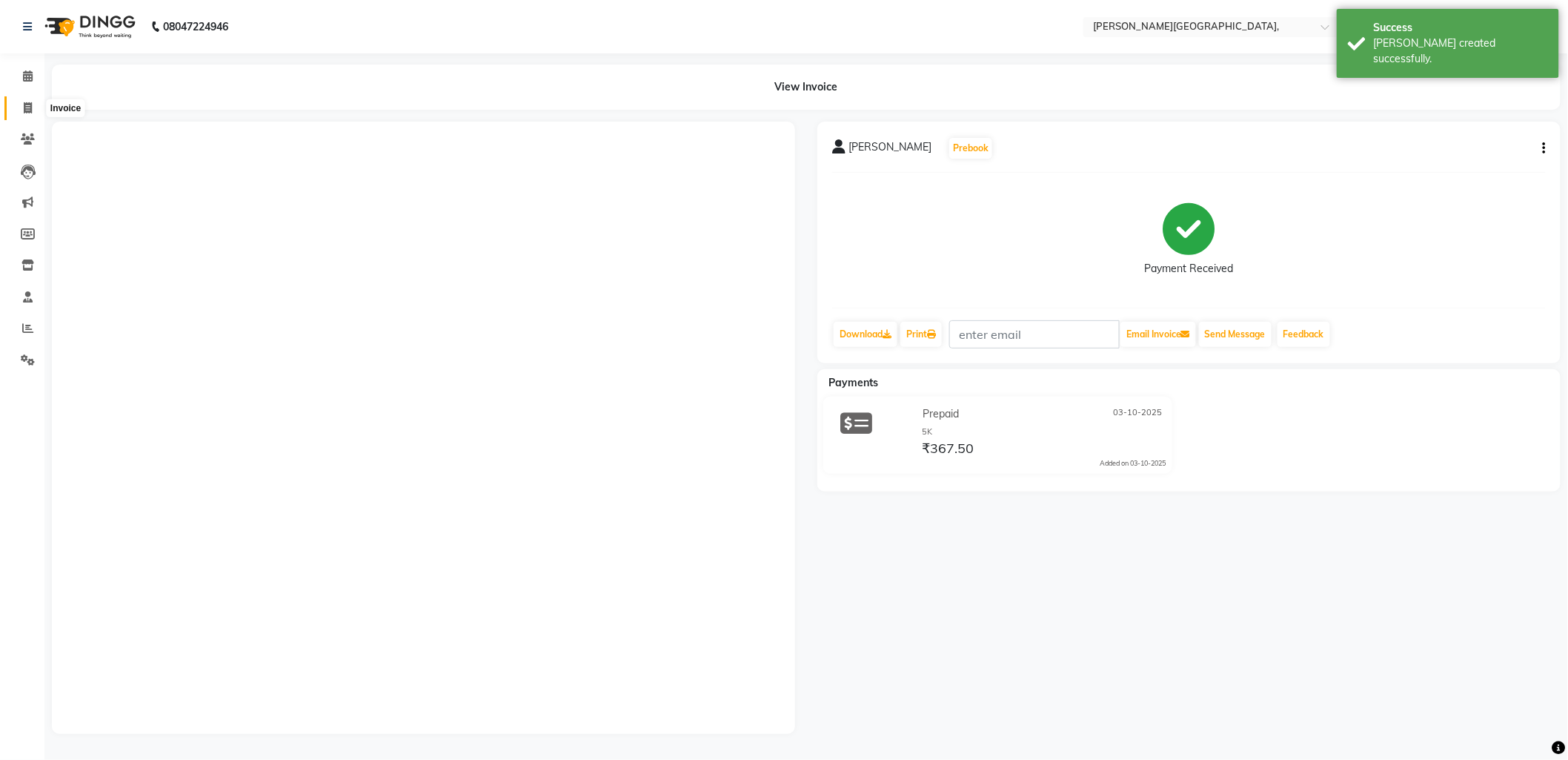
click at [21, 113] on span at bounding box center [28, 109] width 26 height 17
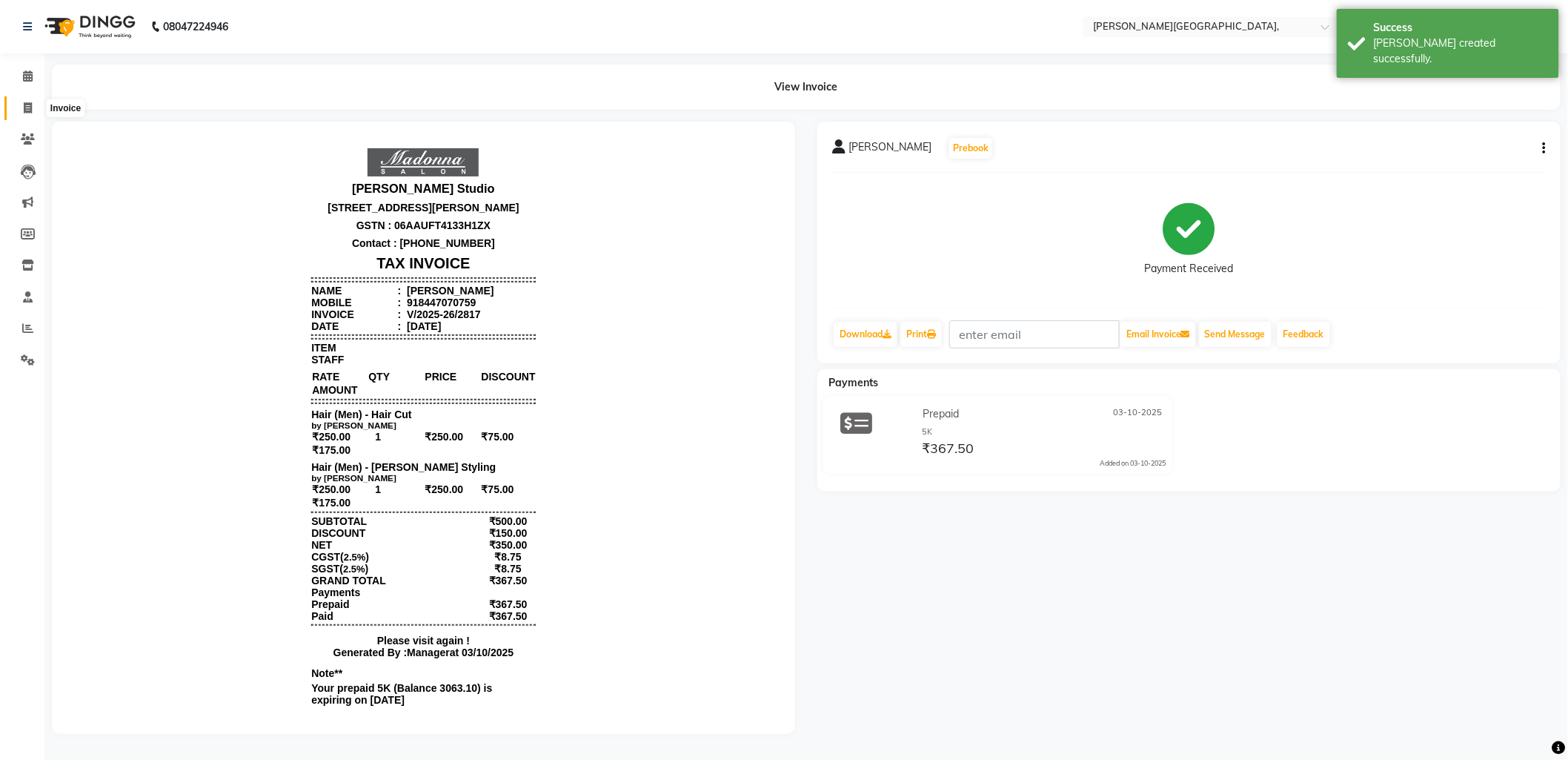
select select "6483"
select select "service"
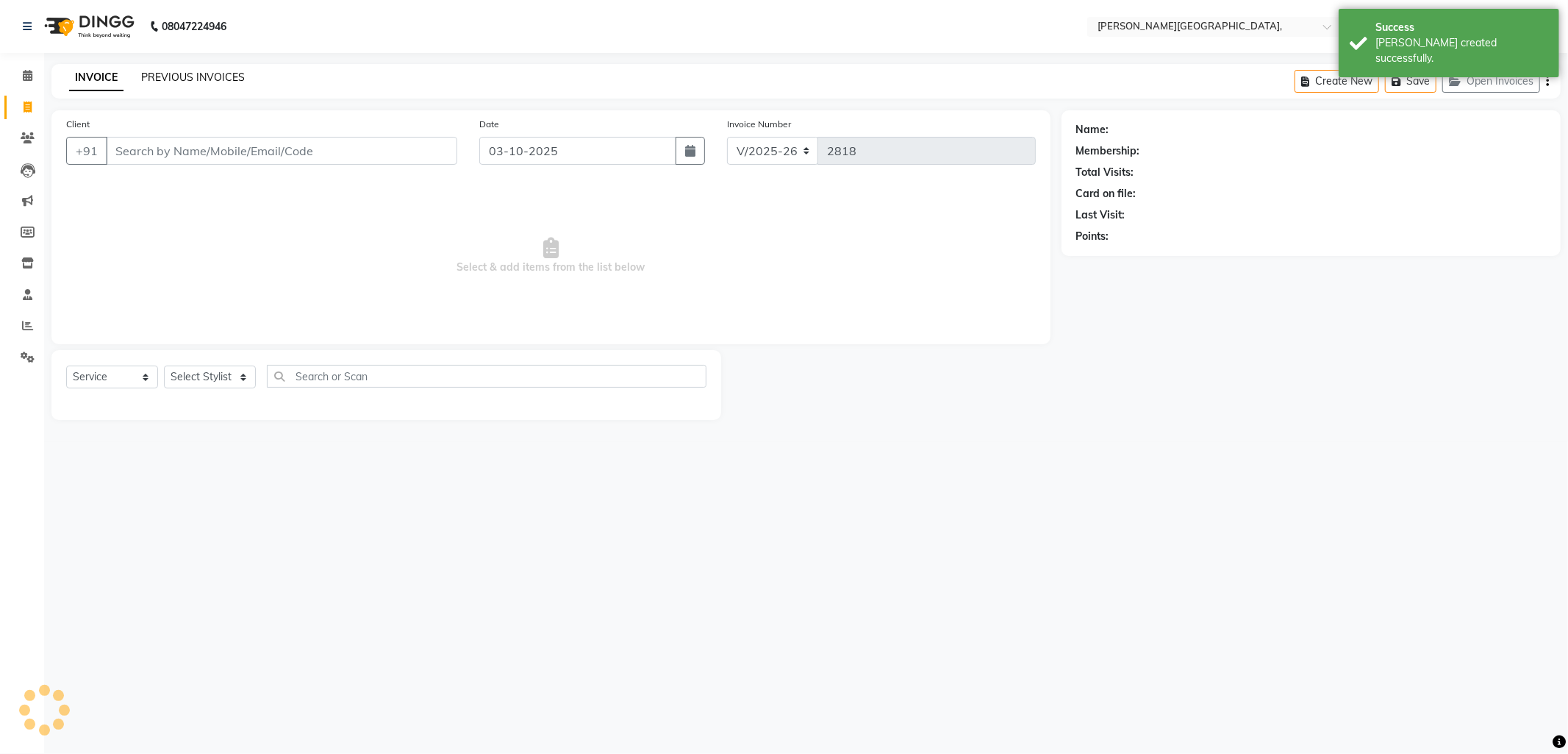
click at [162, 70] on link "PREVIOUS INVOICES" at bounding box center [193, 77] width 103 height 13
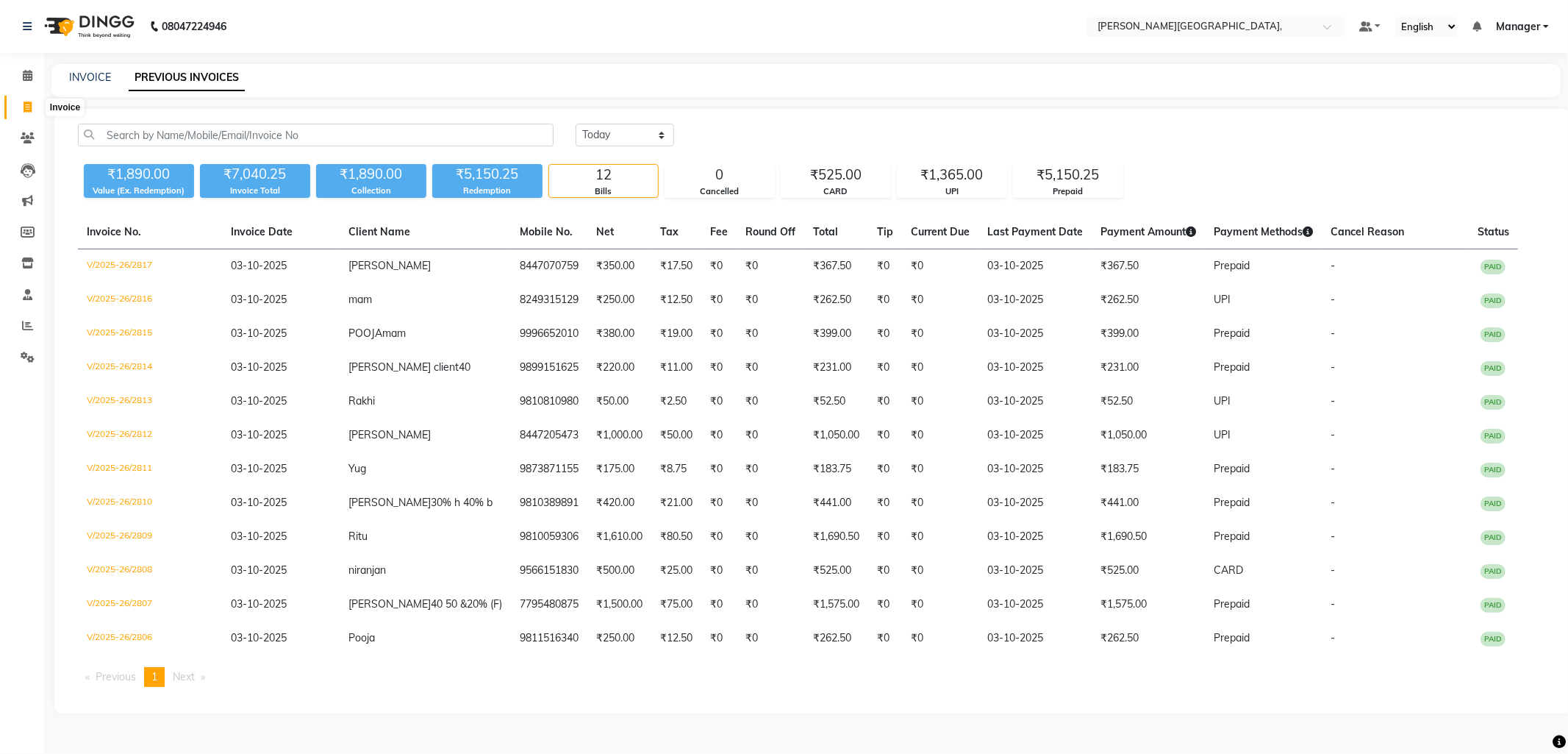
click at [31, 108] on span at bounding box center [28, 108] width 26 height 17
select select "service"
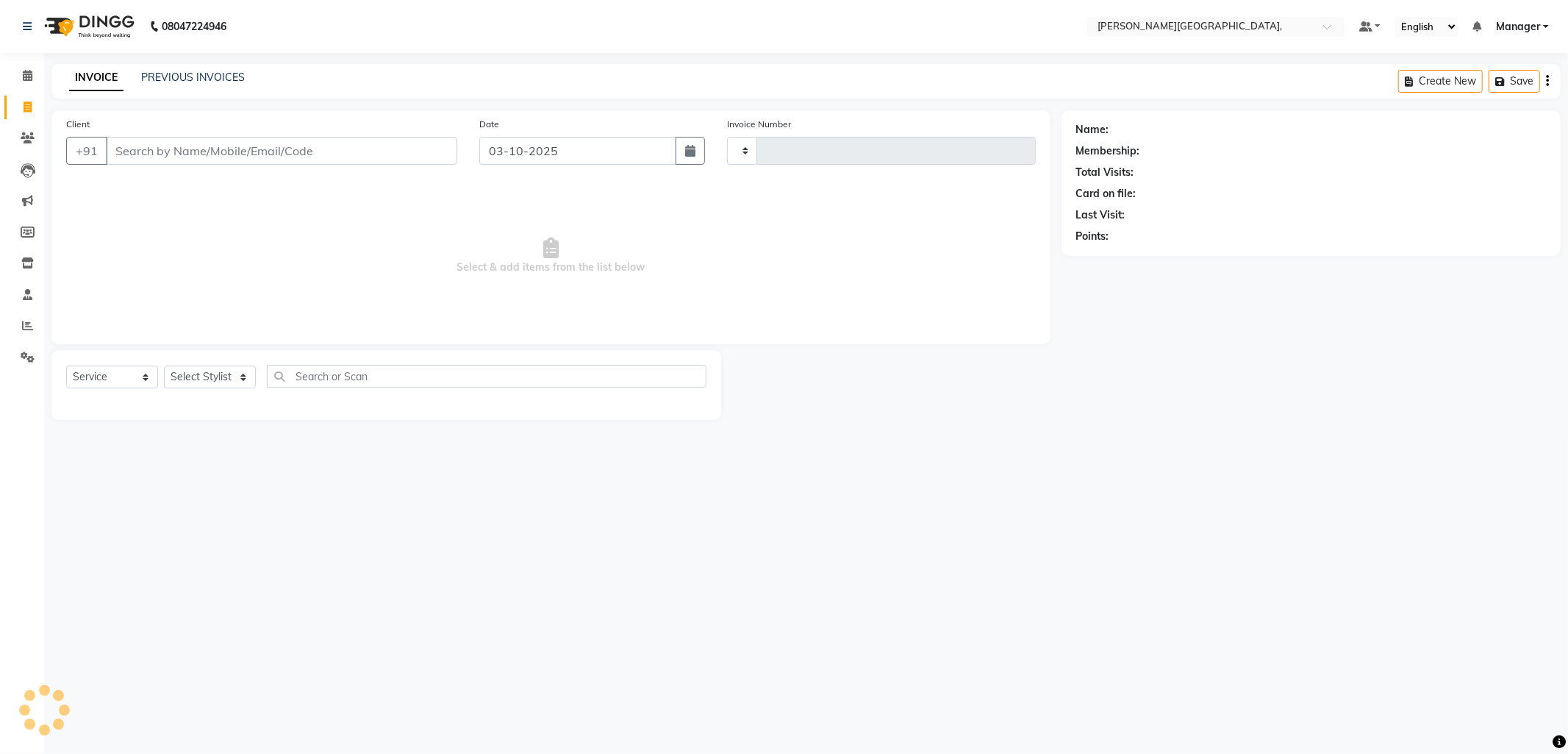
type input "2818"
select select "6483"
click at [240, 375] on select "Select Stylist" at bounding box center [209, 377] width 92 height 23
select select "93598"
click at [164, 366] on select "Select Stylist Anil Arjun Aslam gungun nails Manager Neha Sana shahrukh" at bounding box center [209, 377] width 92 height 23
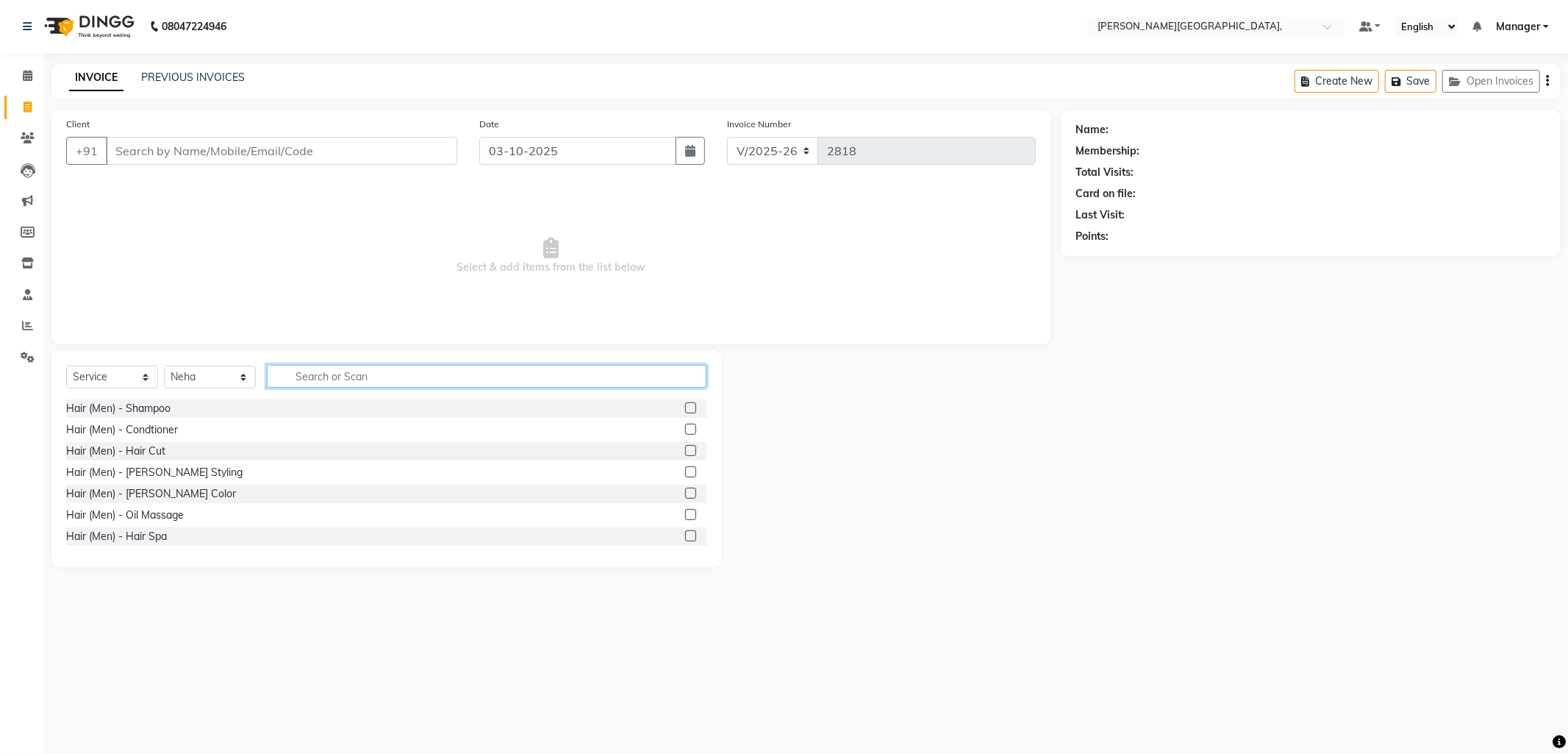
click at [319, 372] on input "text" at bounding box center [487, 377] width 440 height 23
type input "thre"
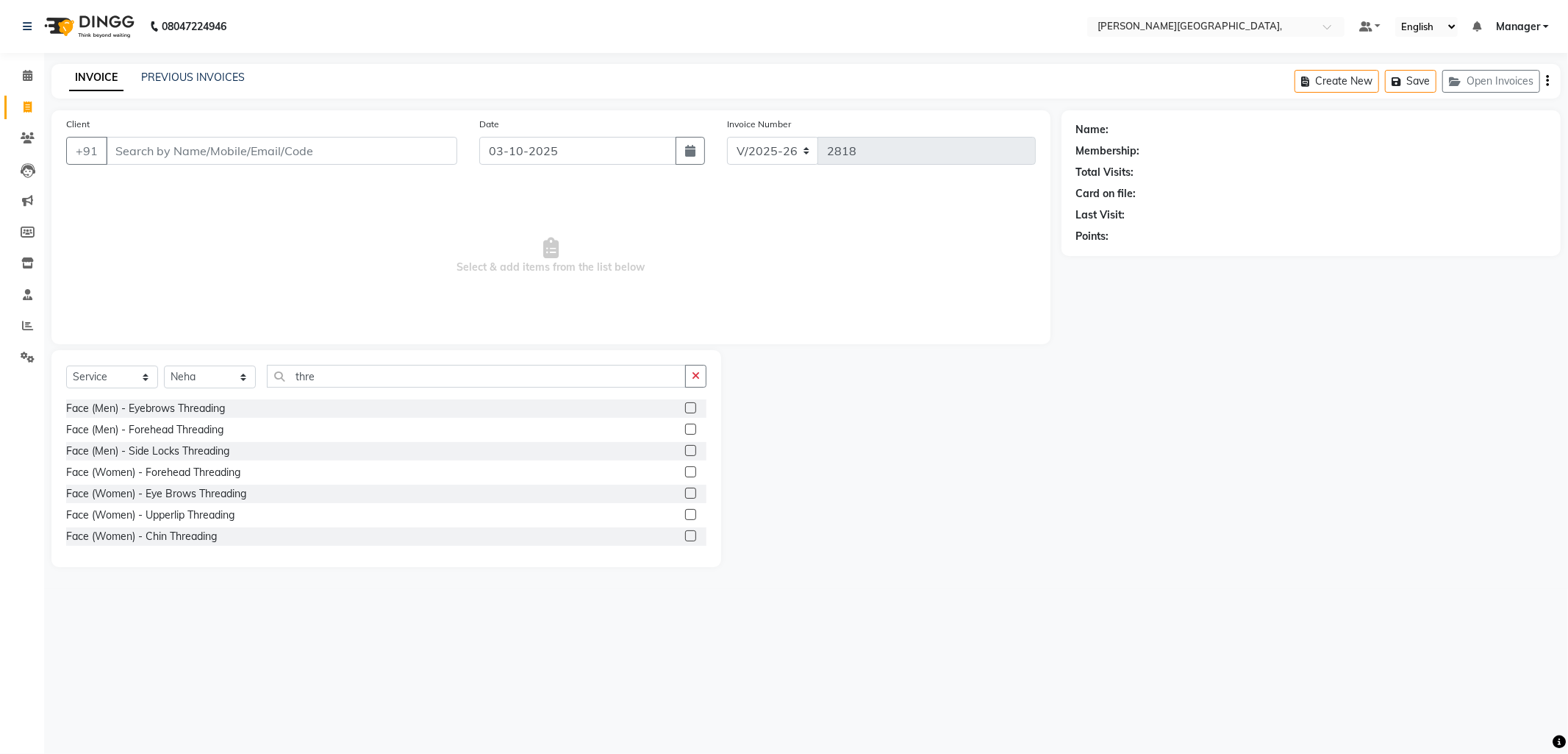
click at [685, 491] on label at bounding box center [691, 493] width 11 height 11
click at [685, 491] on input "checkbox" at bounding box center [690, 493] width 10 height 10
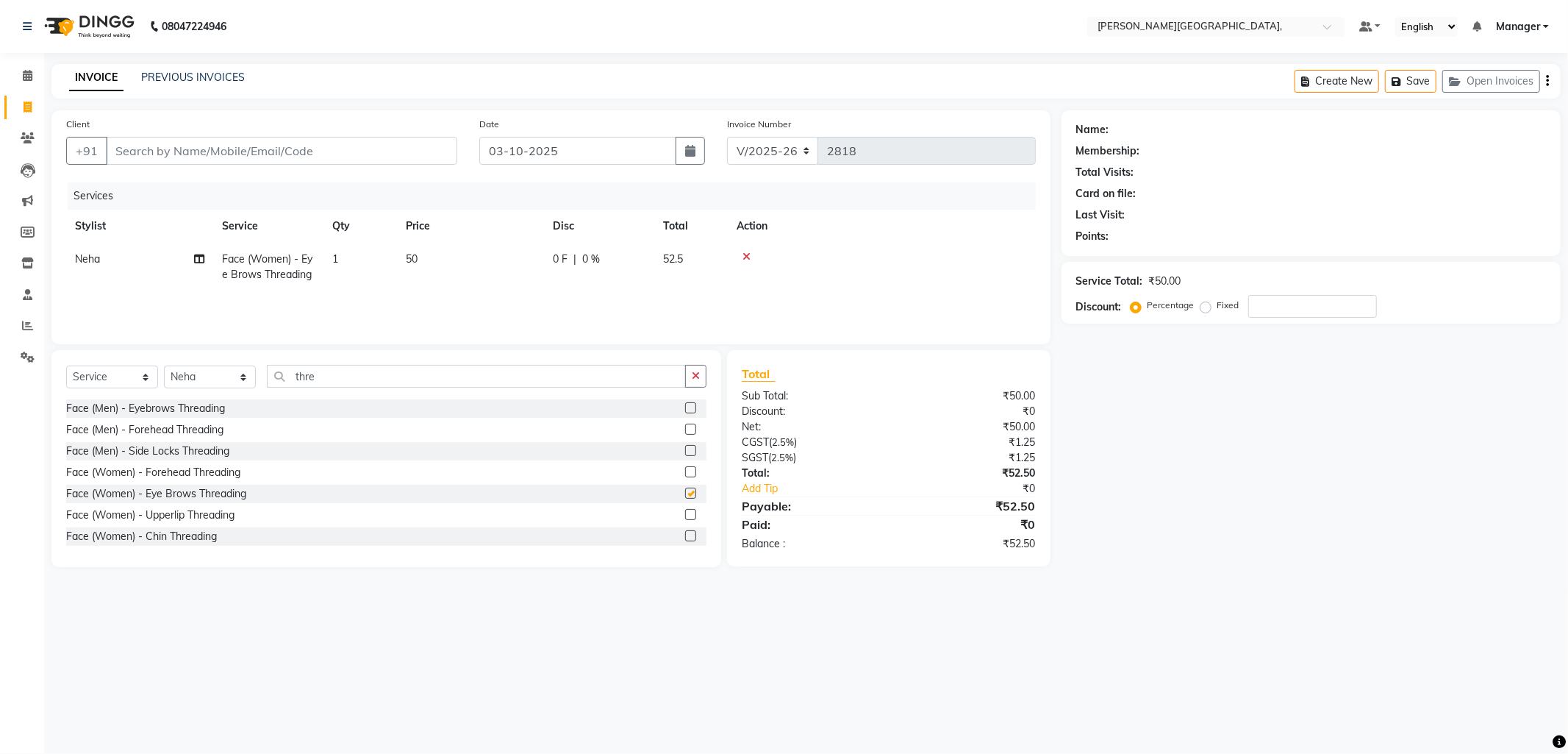
checkbox input "false"
click at [331, 377] on input "thre" at bounding box center [476, 377] width 419 height 23
type input "t"
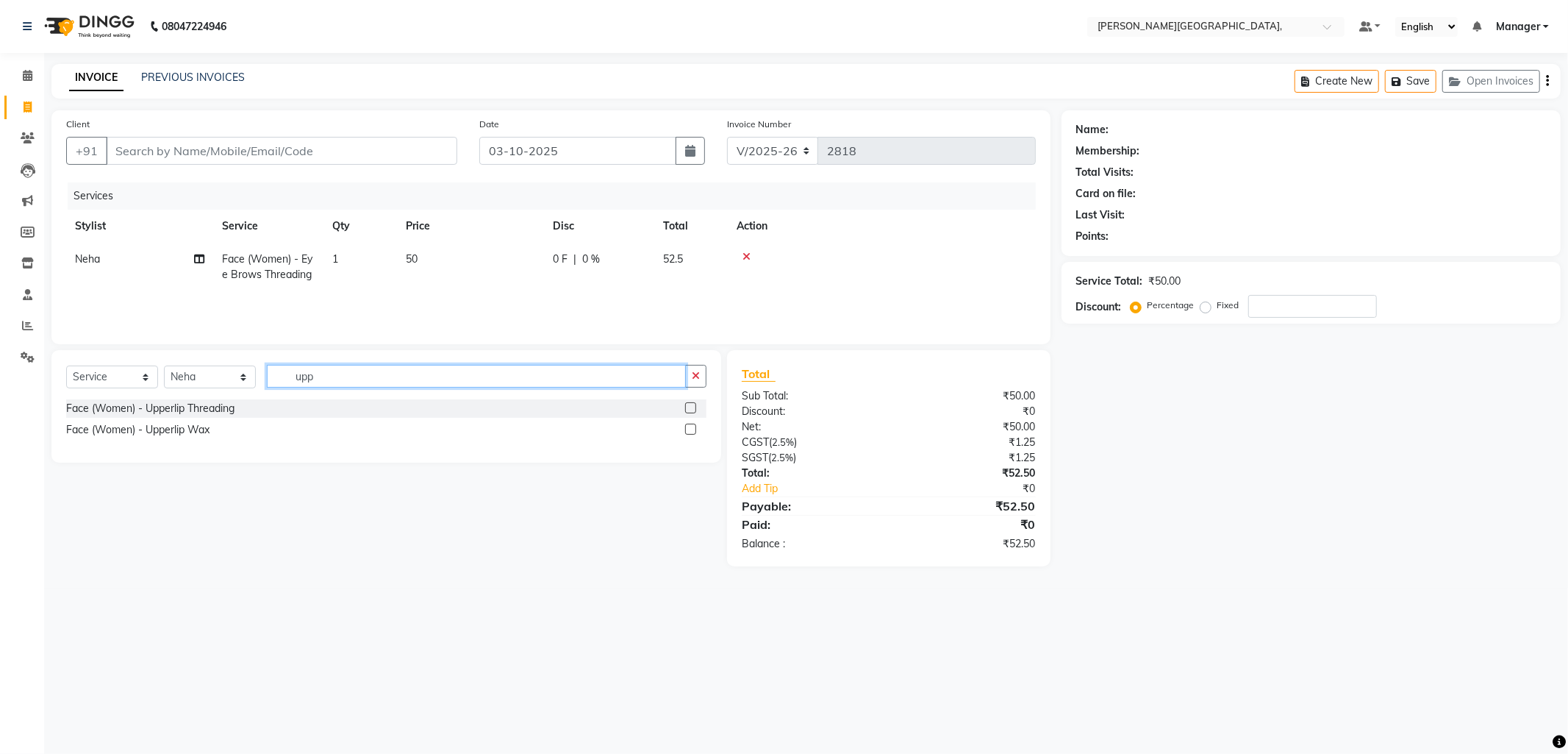
type input "upp"
click at [688, 425] on label at bounding box center [691, 429] width 11 height 11
click at [688, 425] on input "checkbox" at bounding box center [690, 429] width 10 height 10
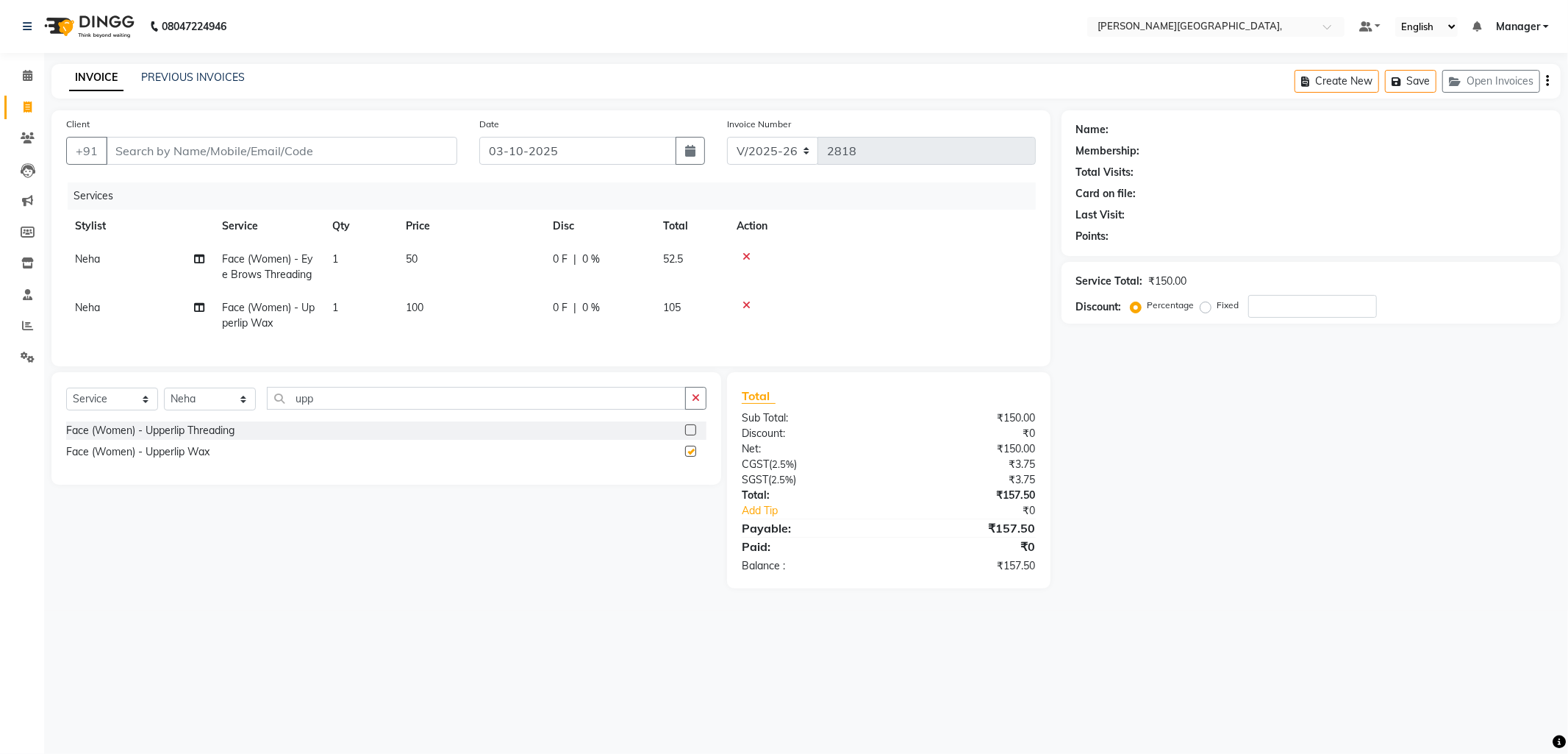
checkbox input "false"
click at [208, 151] on input "Client" at bounding box center [281, 150] width 352 height 28
click at [349, 408] on input "upp" at bounding box center [476, 398] width 419 height 23
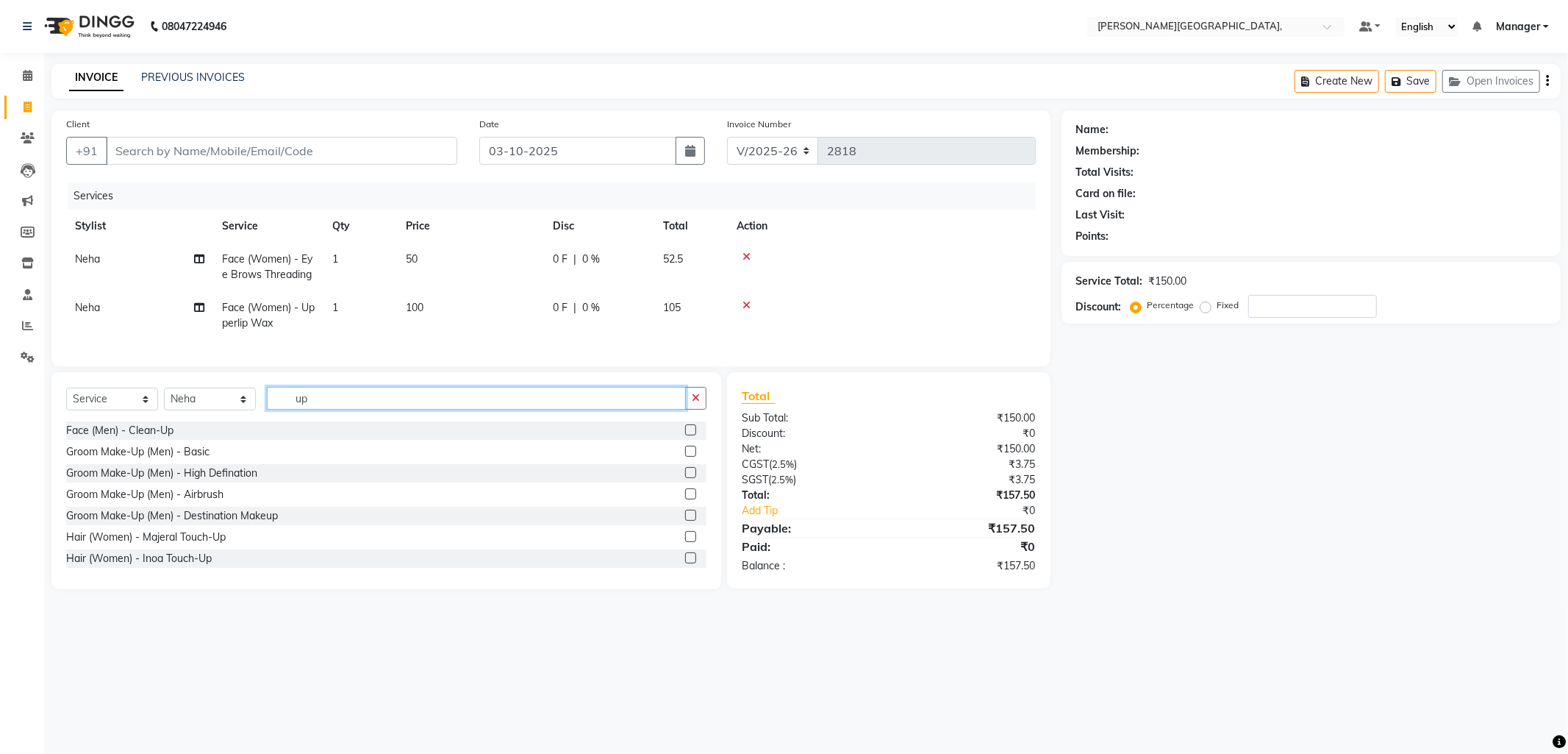
type input "u"
type input "thre"
click at [685, 499] on label at bounding box center [691, 493] width 11 height 11
click at [685, 499] on input "checkbox" at bounding box center [690, 494] width 10 height 10
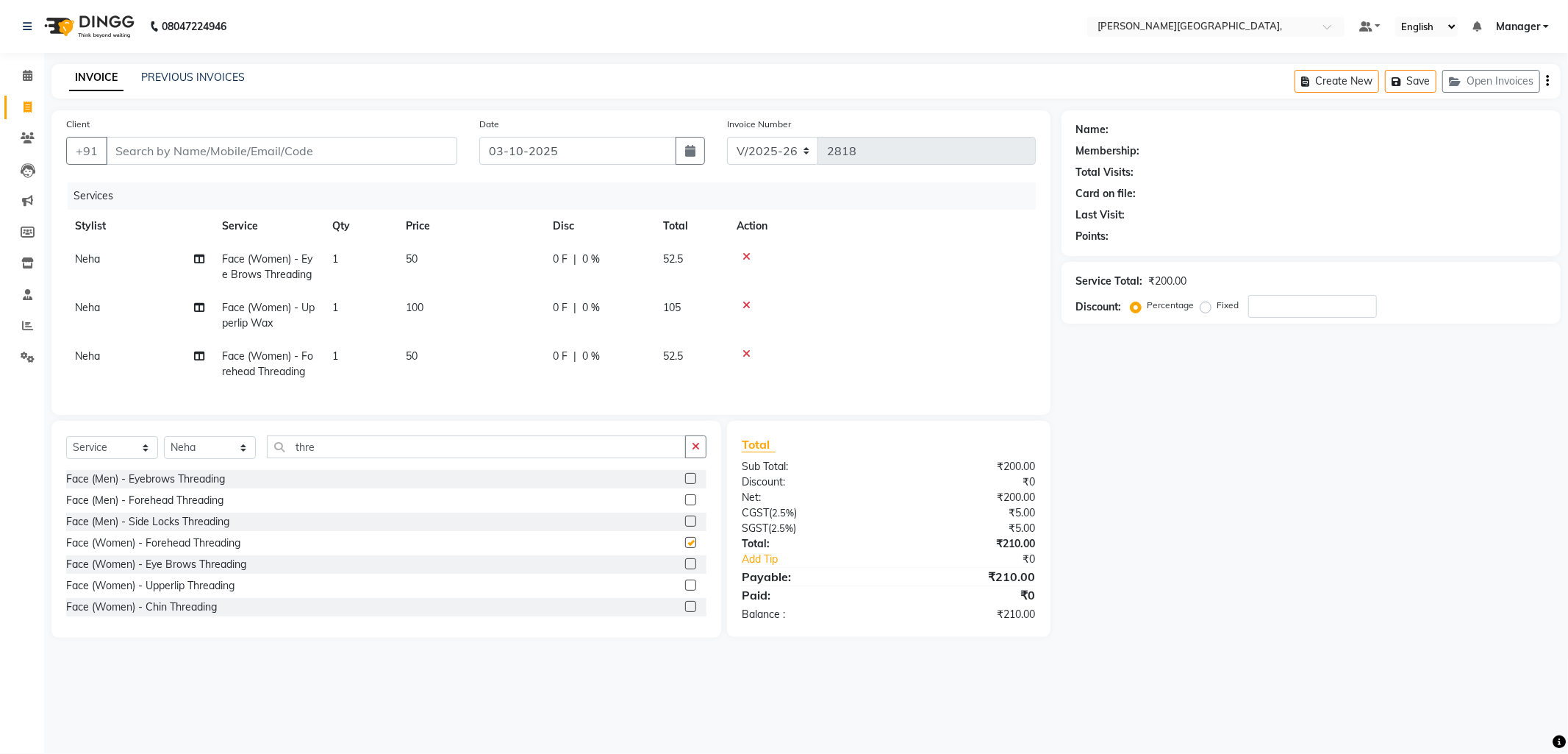
checkbox input "false"
click at [243, 156] on input "Client" at bounding box center [281, 150] width 352 height 28
type input "7"
type input "0"
click at [200, 182] on ngb-highlight "704898 4618" at bounding box center [188, 184] width 77 height 15
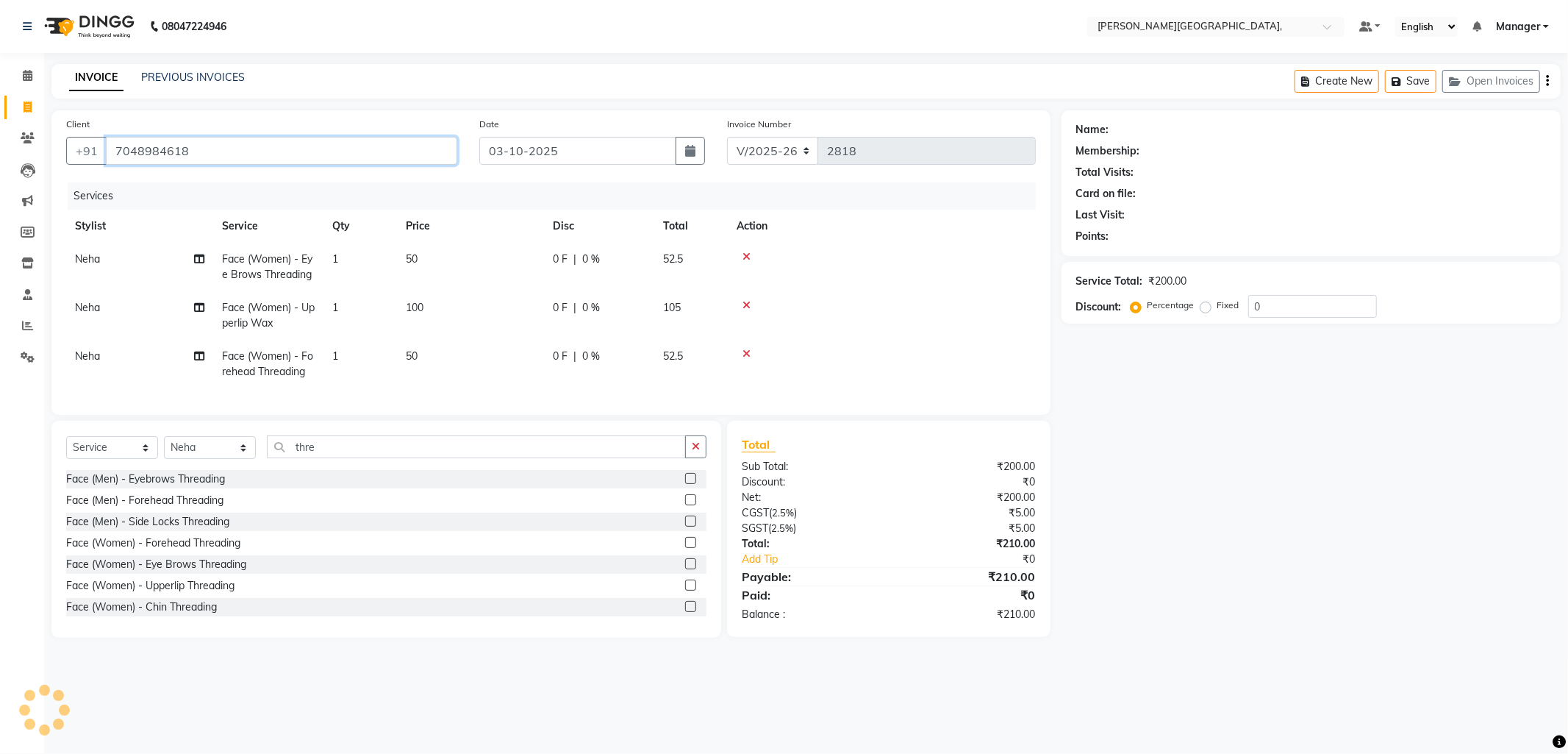
type input "7048984618"
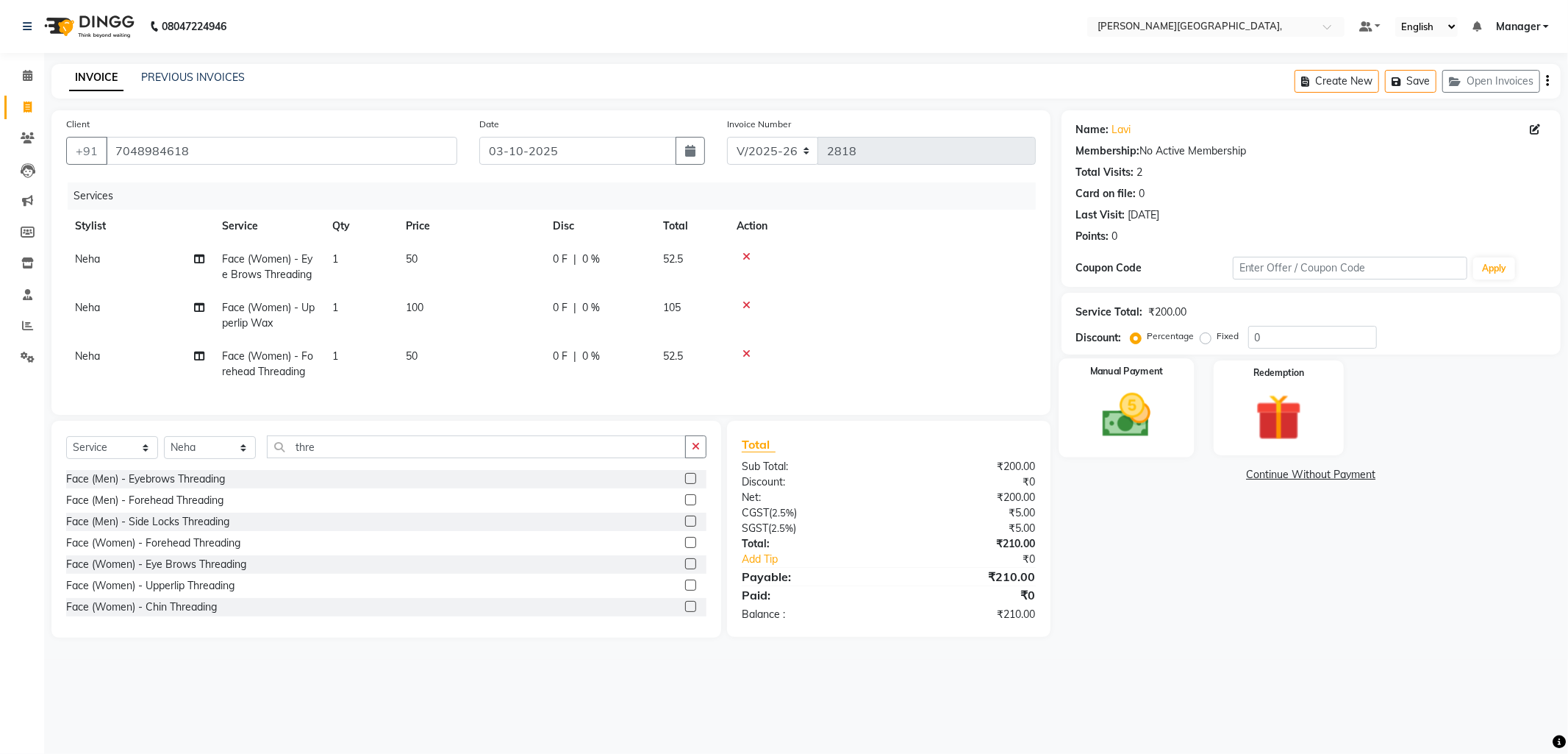
click at [1141, 421] on img at bounding box center [1127, 415] width 78 height 56
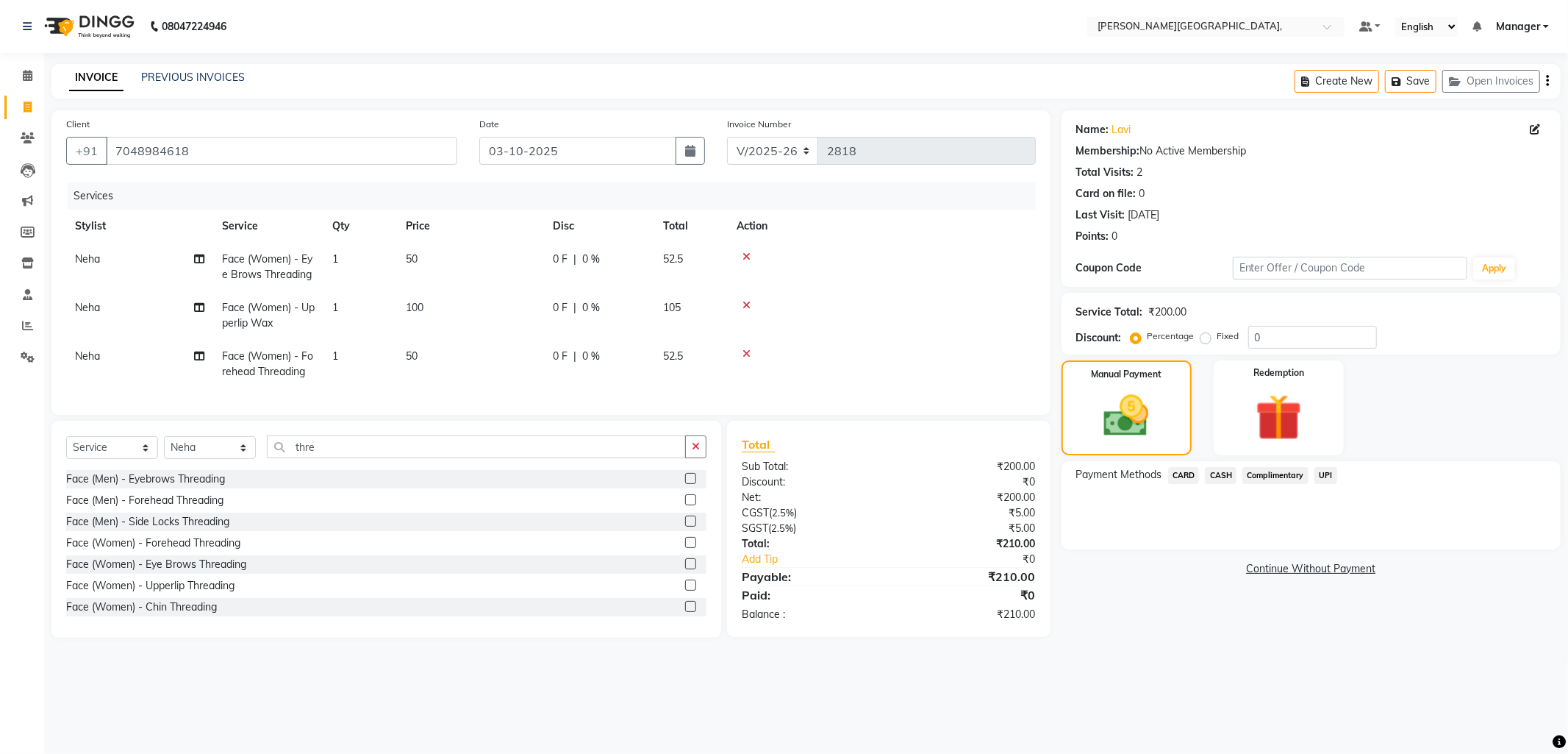
click at [1185, 474] on span "CARD" at bounding box center [1184, 474] width 32 height 17
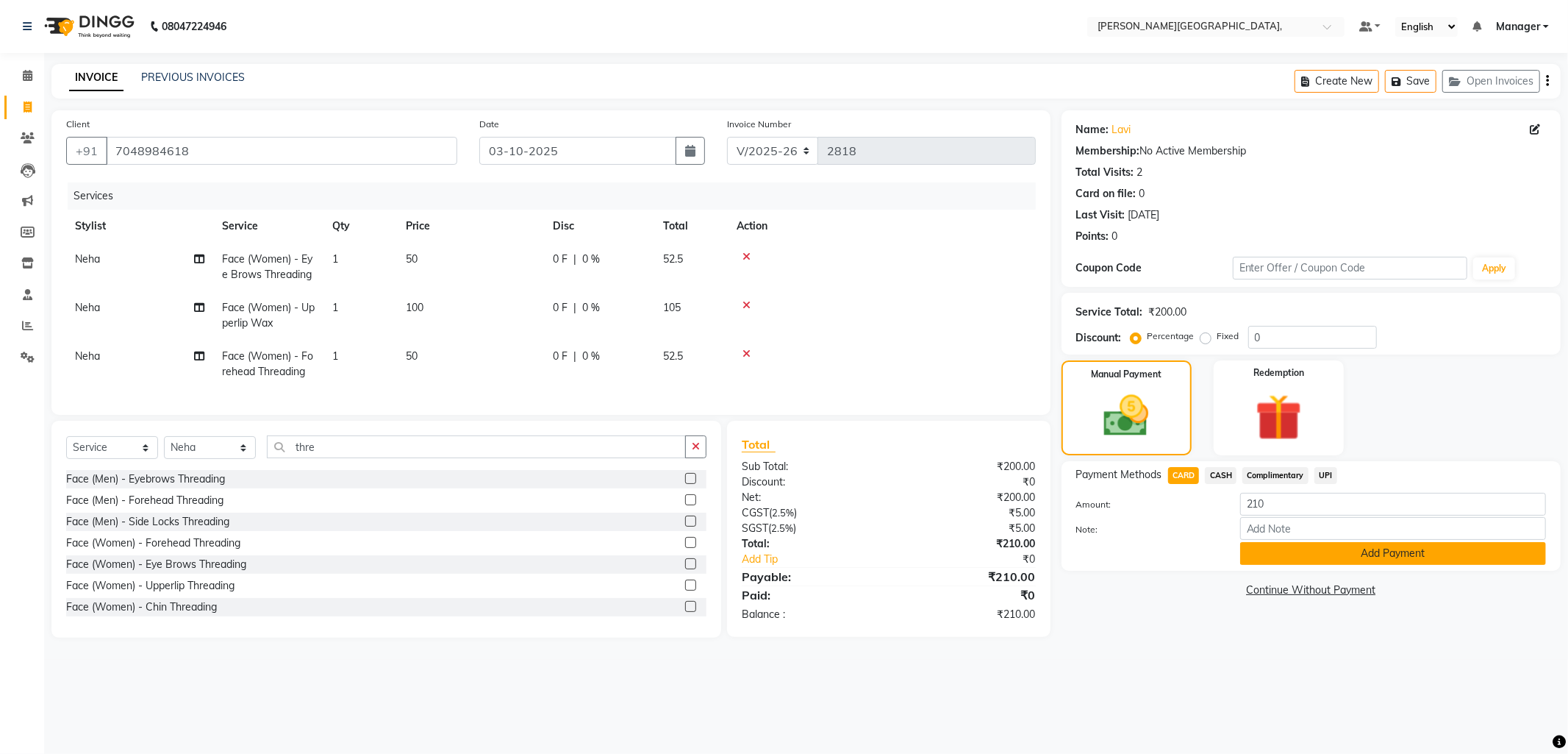
click at [1279, 545] on button "Add Payment" at bounding box center [1393, 554] width 306 height 23
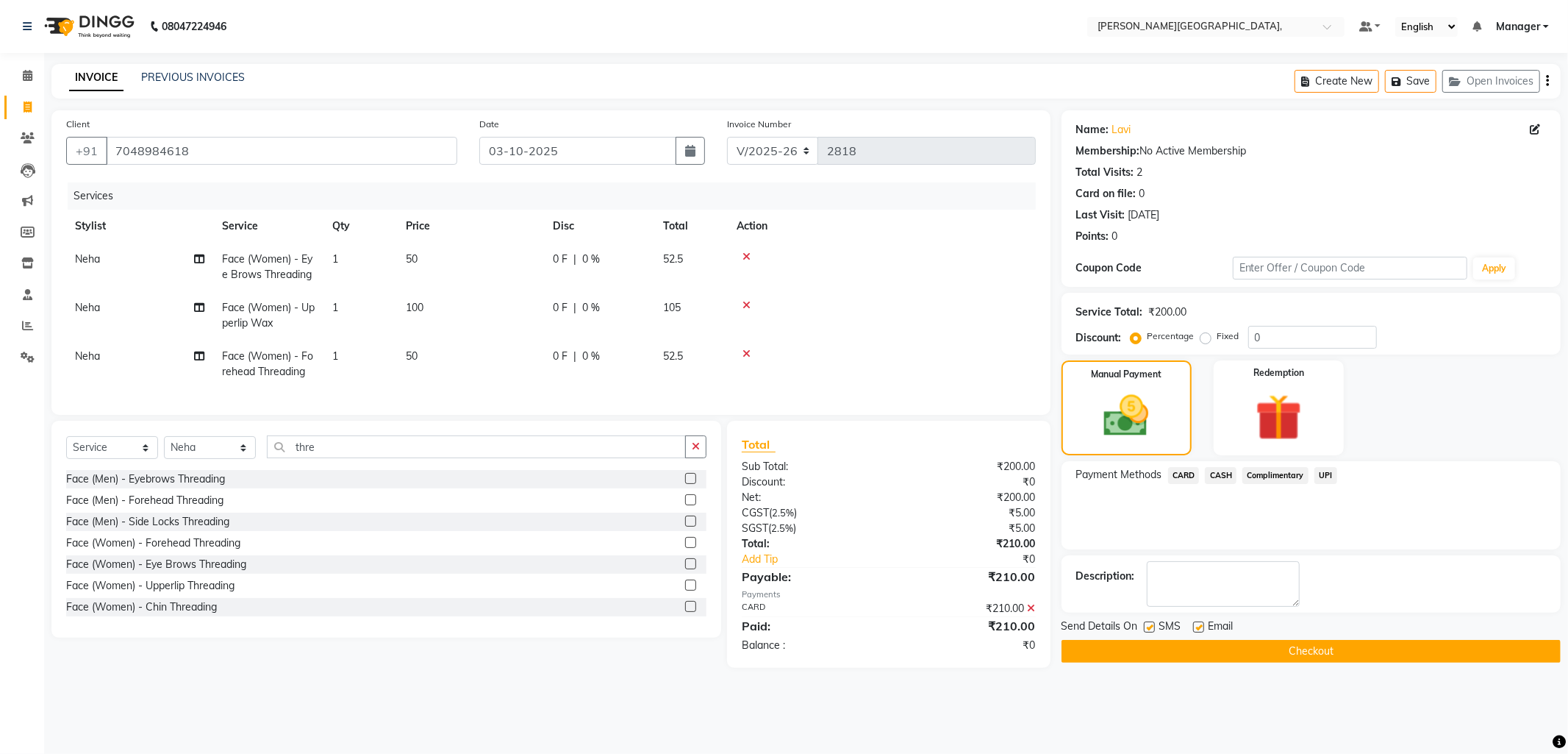
click at [1303, 652] on button "Checkout" at bounding box center [1311, 652] width 499 height 23
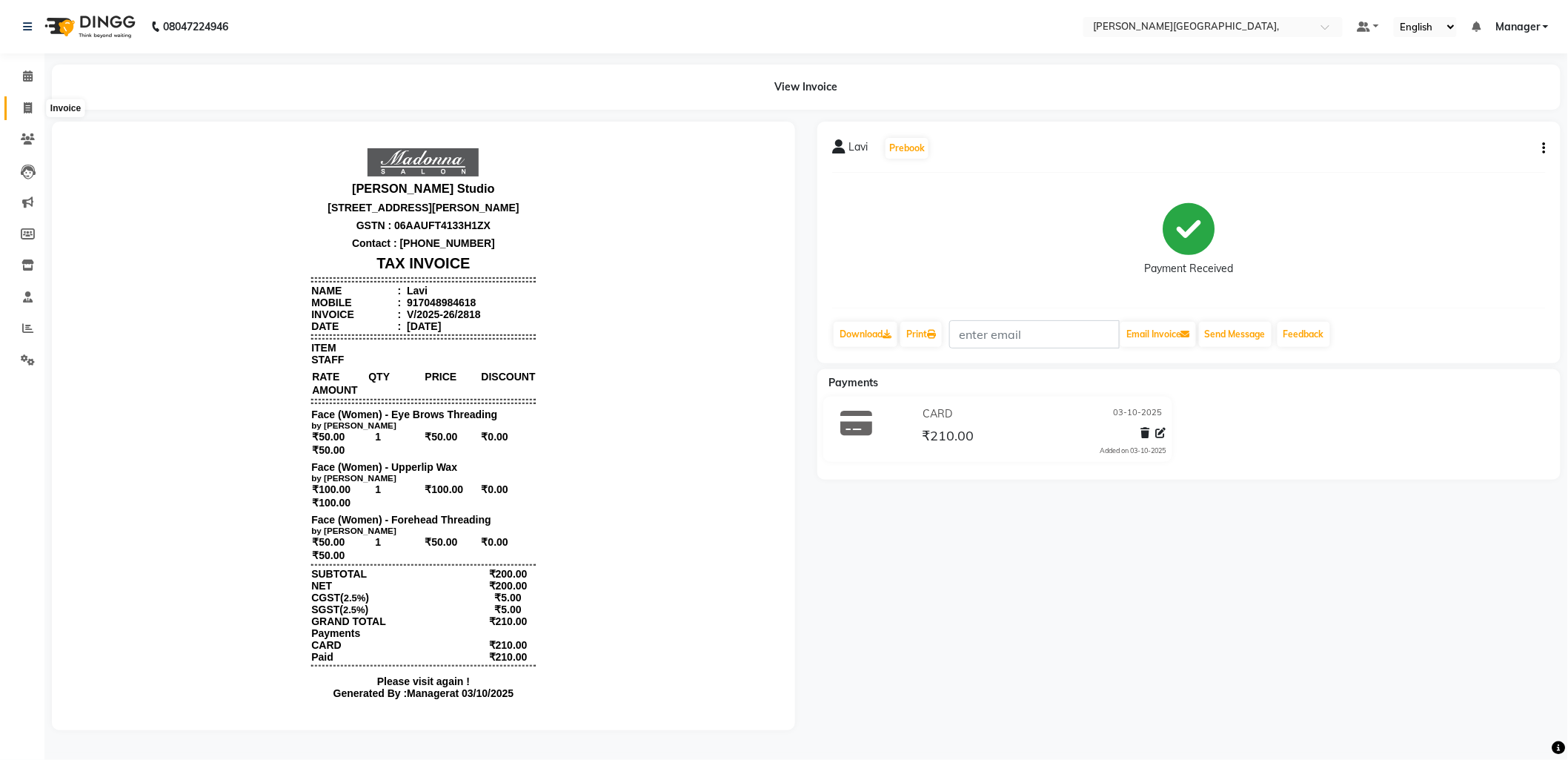
click at [28, 111] on icon at bounding box center [27, 108] width 8 height 11
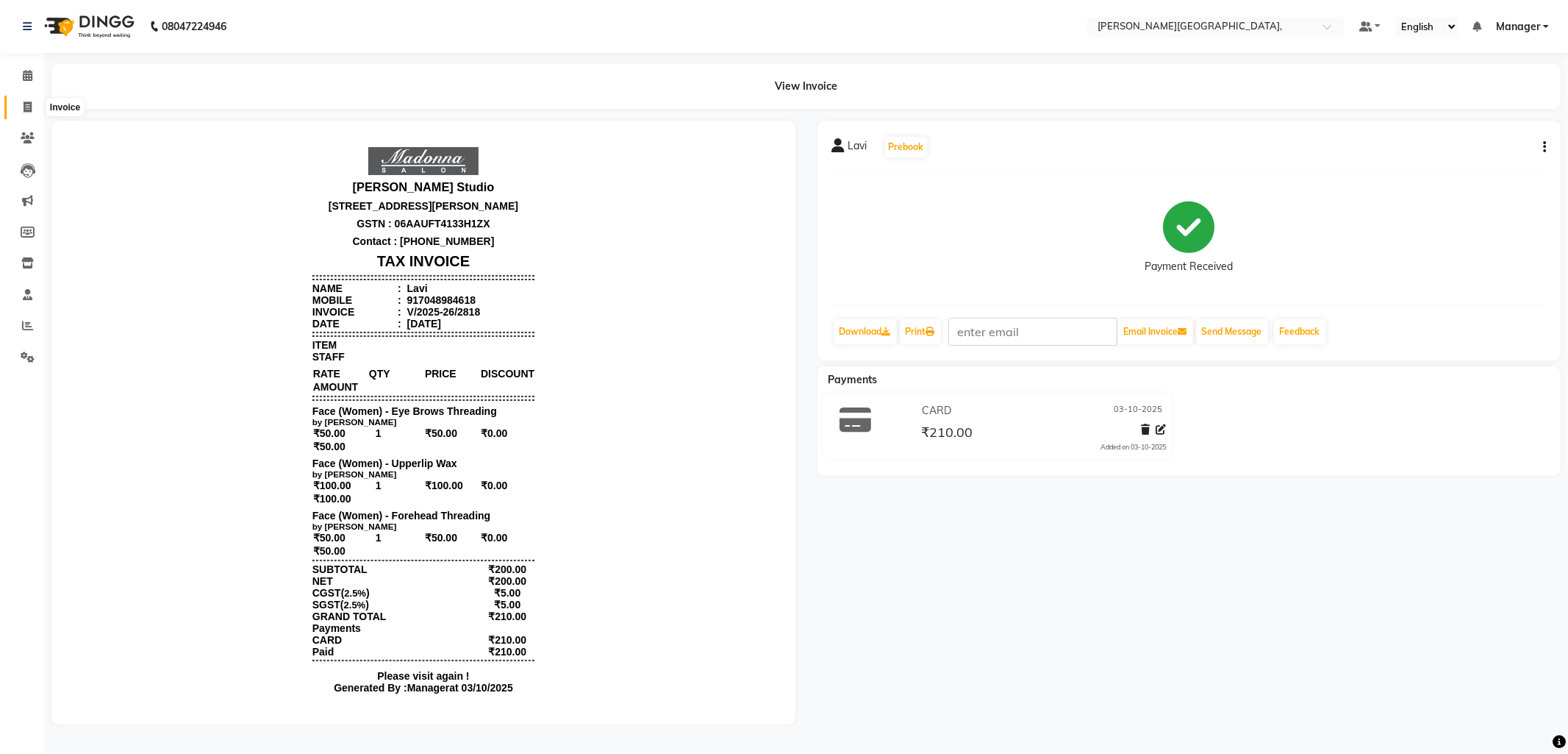
select select "service"
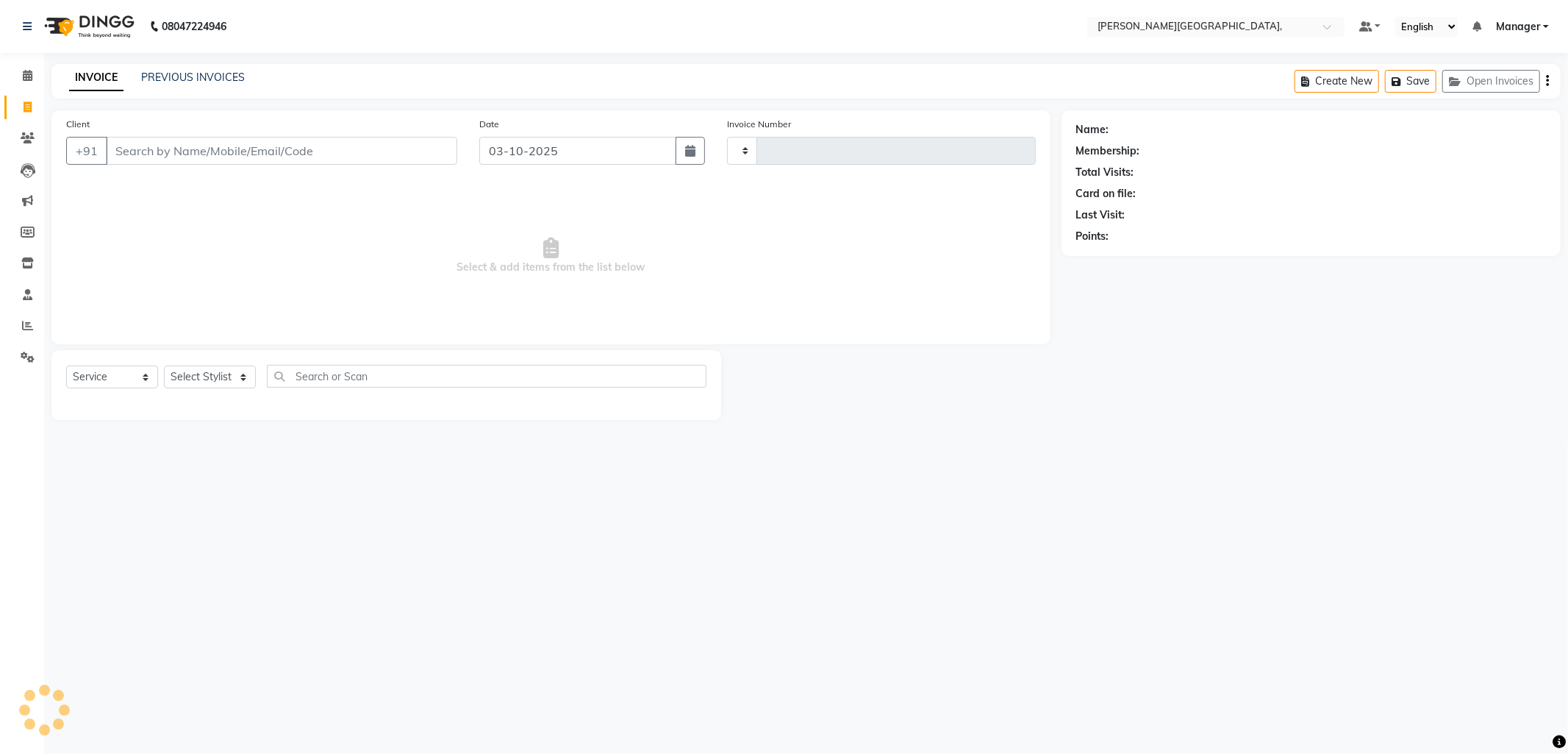
click at [186, 69] on div "PREVIOUS INVOICES" at bounding box center [193, 77] width 103 height 15
type input "2820"
select select "6483"
click at [194, 78] on link "PREVIOUS INVOICES" at bounding box center [193, 77] width 103 height 13
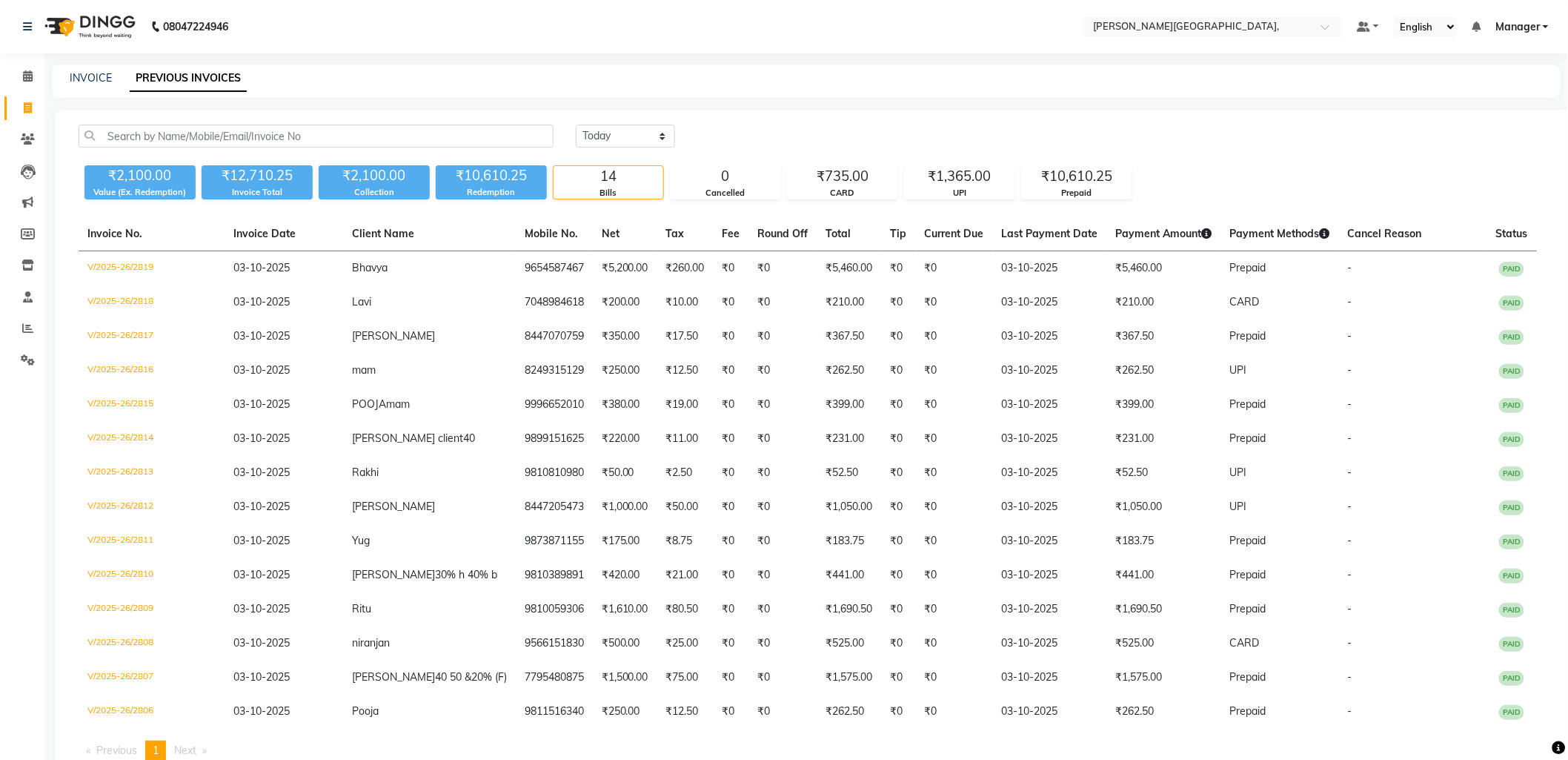
click at [193, 79] on link "PREVIOUS INVOICES" at bounding box center [188, 79] width 118 height 27
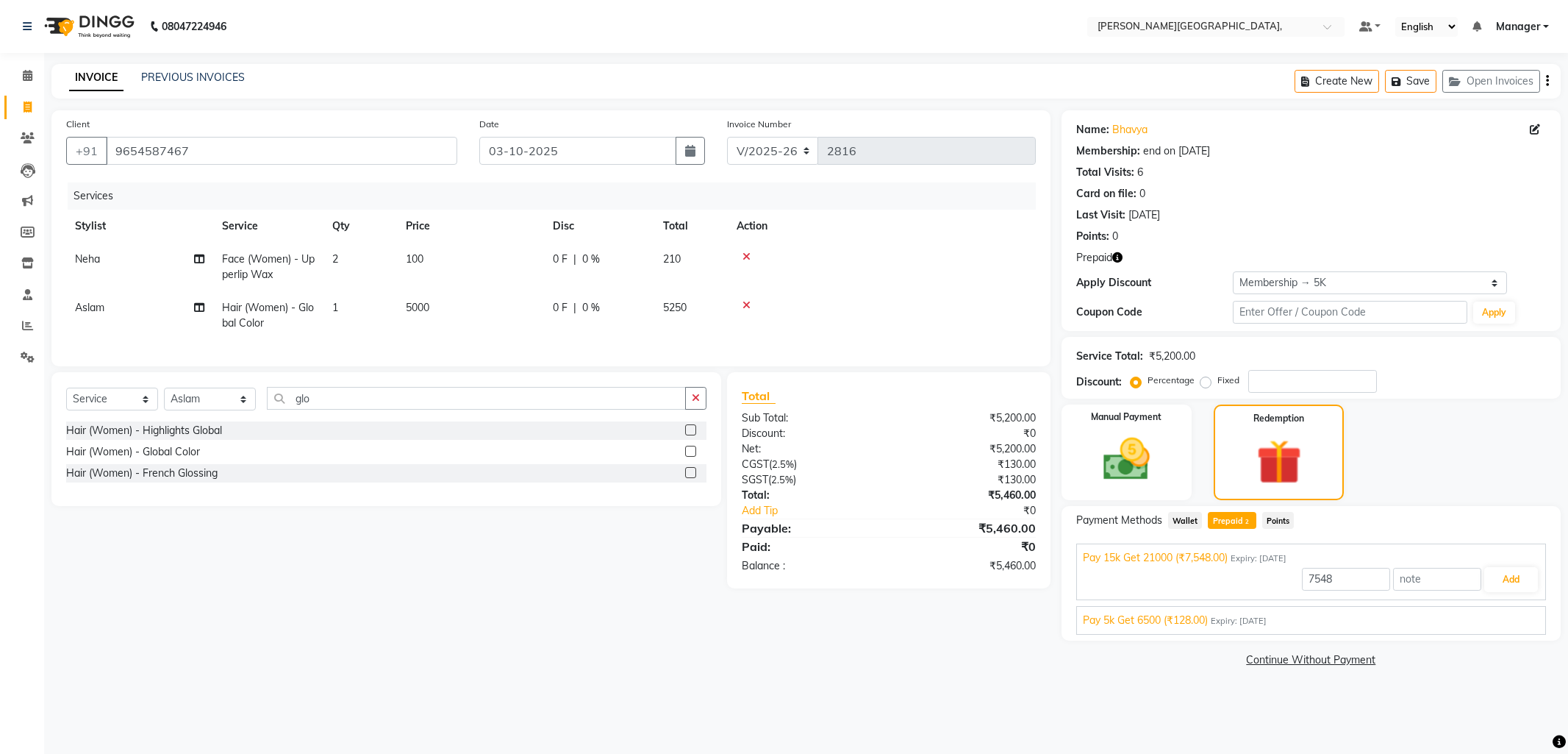
select select "6483"
select select "service"
select select "49451"
select select "1: Object"
click at [331, 409] on input "glo" at bounding box center [476, 398] width 419 height 23
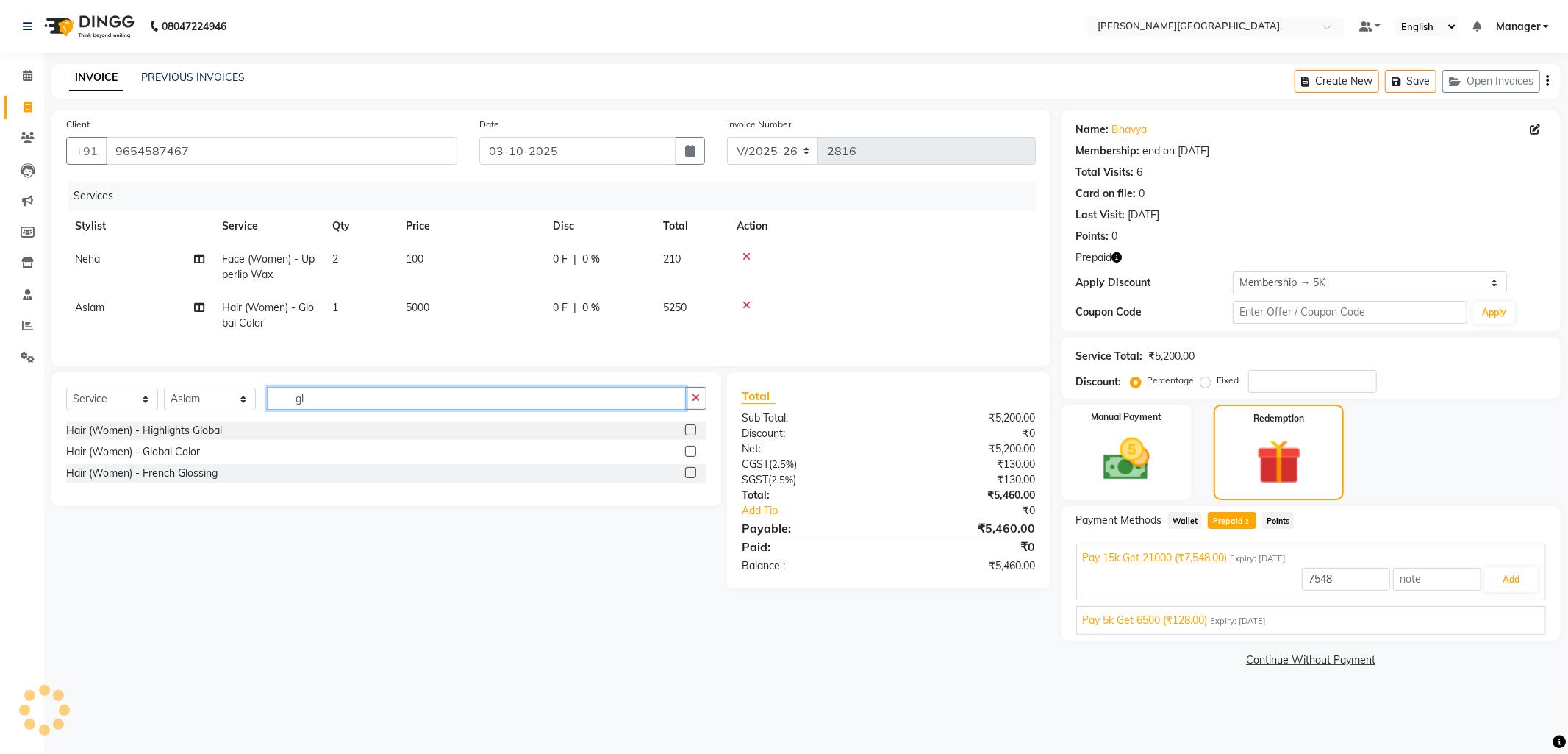
type input "g"
type input "hairc"
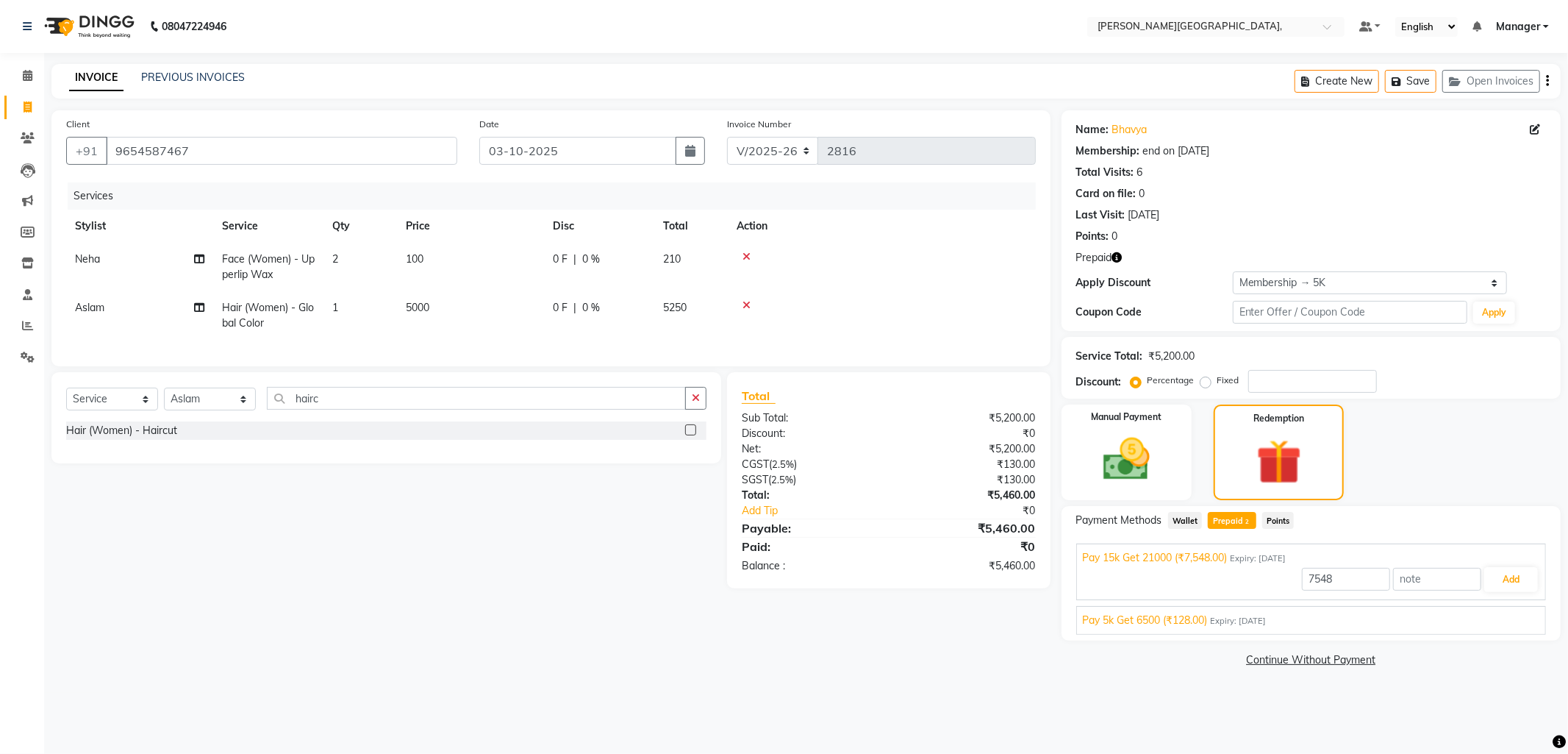
click at [690, 435] on label at bounding box center [691, 430] width 11 height 11
click at [690, 435] on input "checkbox" at bounding box center [690, 430] width 10 height 10
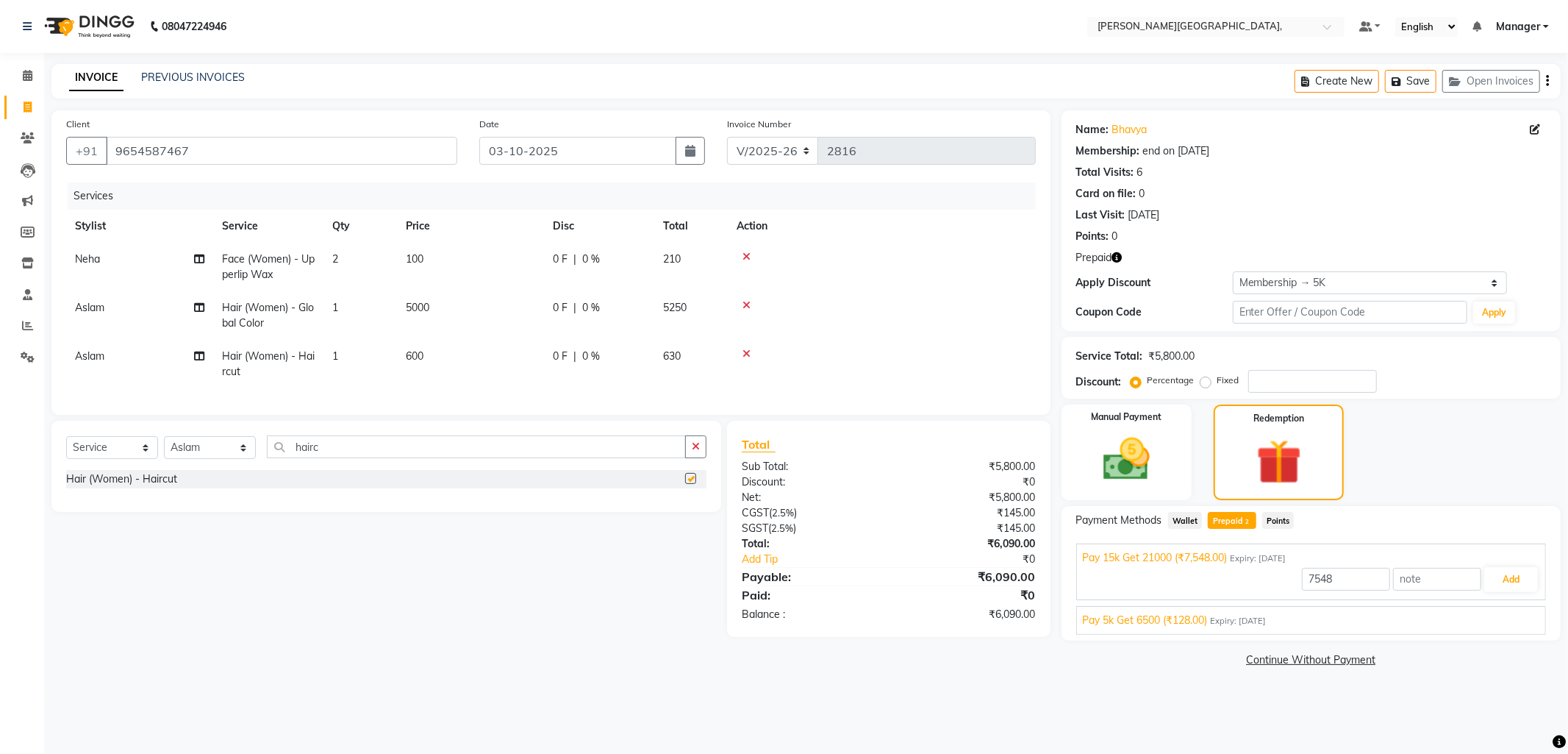
checkbox input "false"
click at [217, 150] on input "9654587467" at bounding box center [281, 150] width 352 height 28
click at [1228, 517] on span "Prepaid 2" at bounding box center [1232, 520] width 48 height 17
click at [746, 354] on icon at bounding box center [746, 354] width 8 height 11
type input "7548"
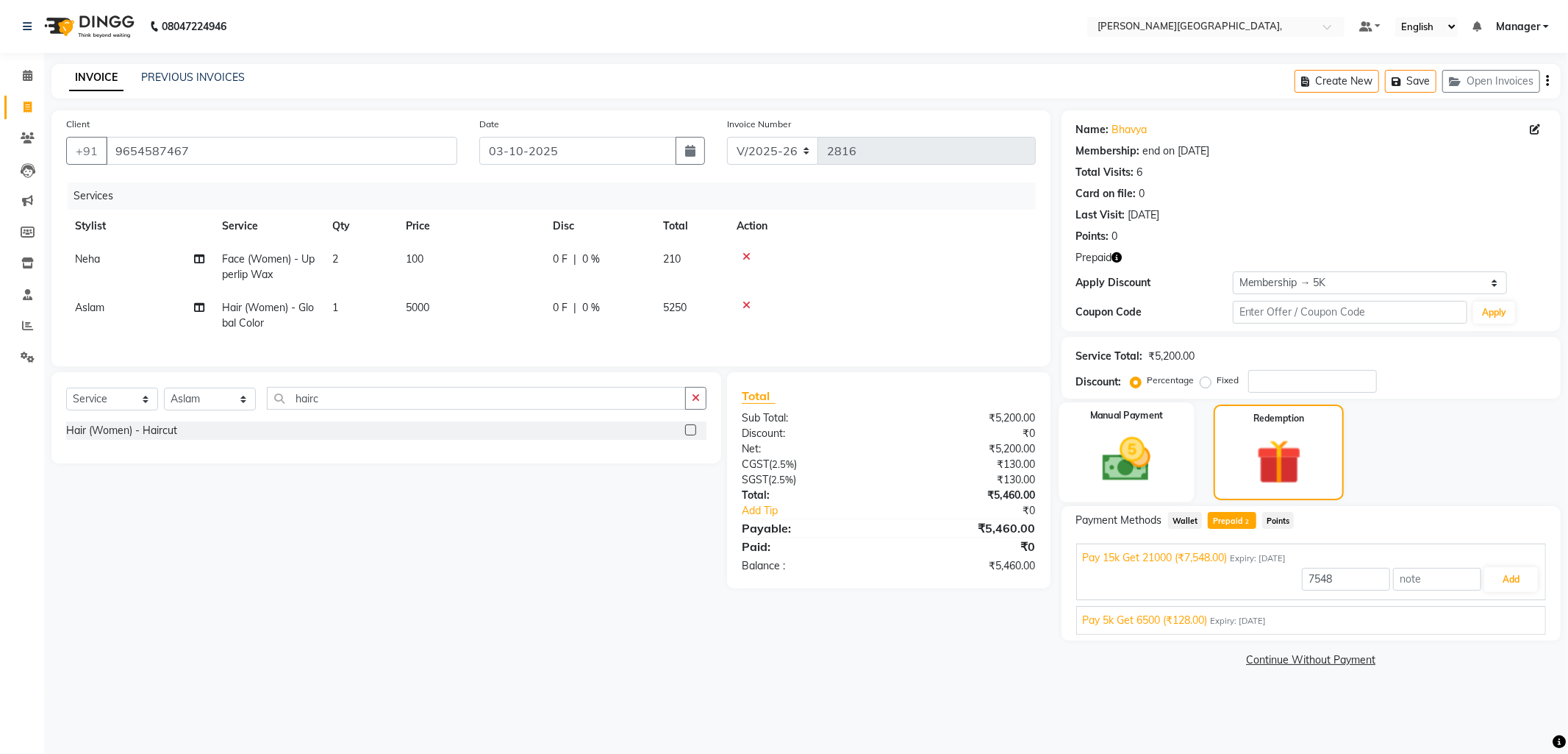
click at [1106, 457] on img at bounding box center [1127, 459] width 78 height 56
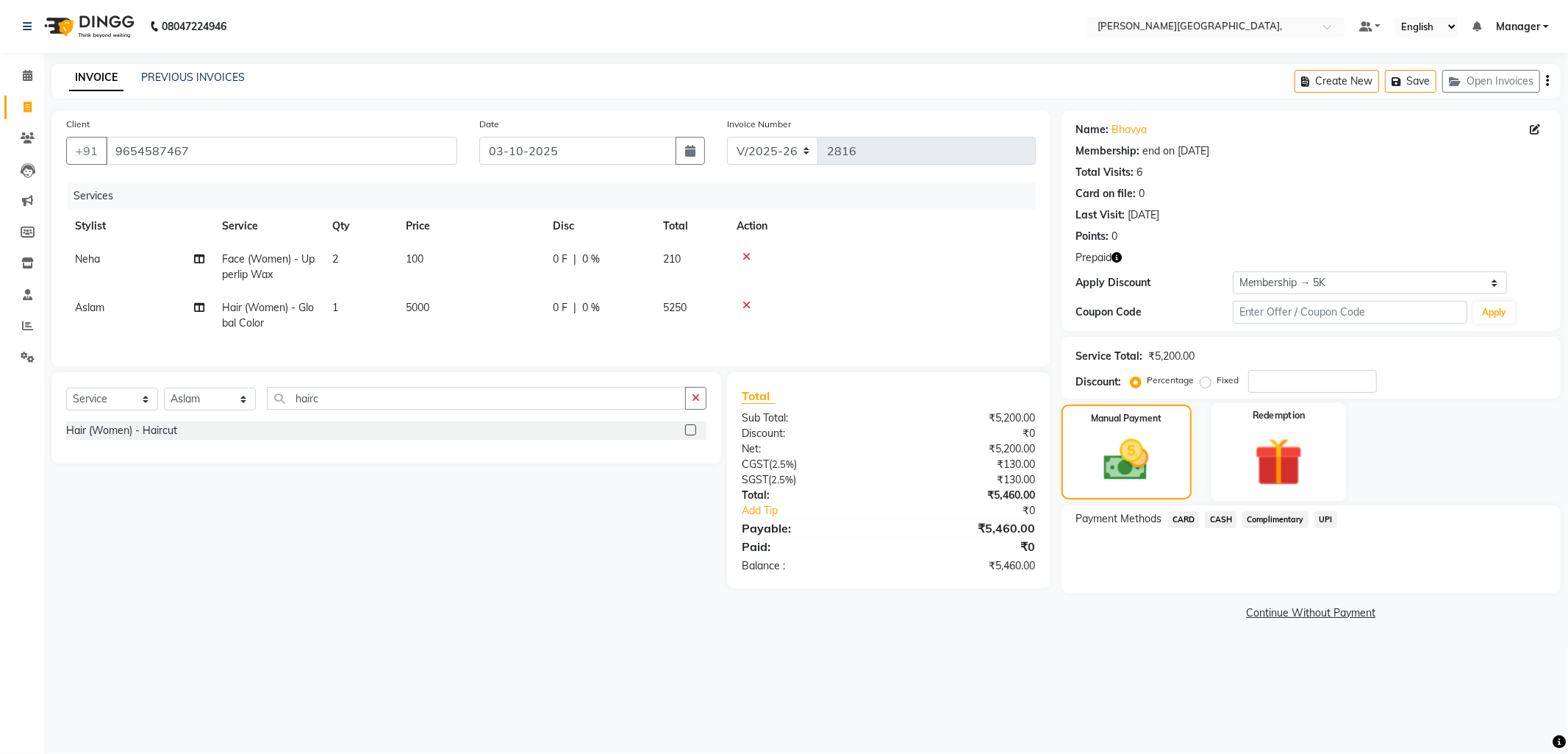
click at [1279, 466] on img at bounding box center [1279, 462] width 78 height 61
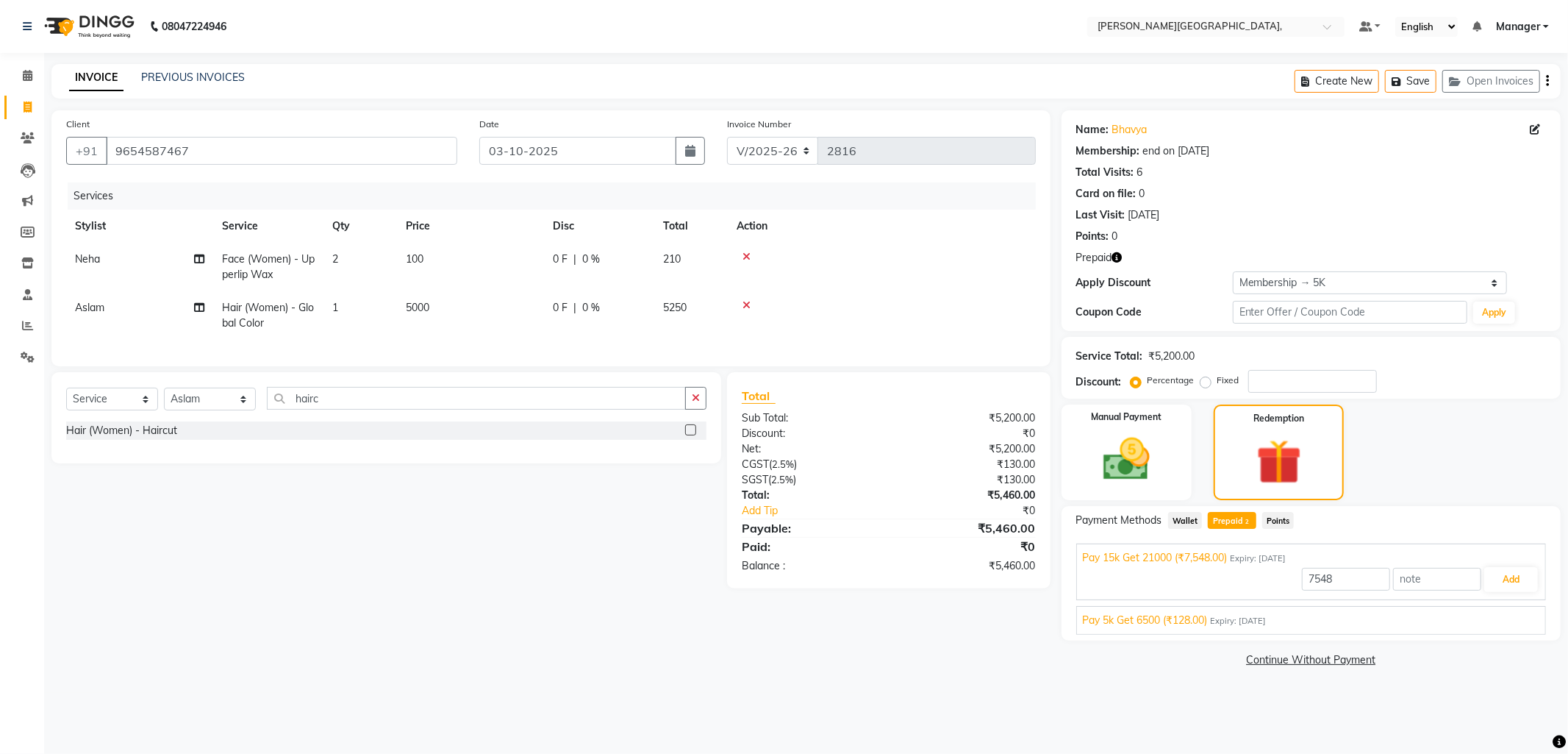
click at [1230, 517] on span "Prepaid 2" at bounding box center [1232, 520] width 48 height 17
type input "5460"
click at [1511, 575] on button "Add" at bounding box center [1511, 580] width 53 height 25
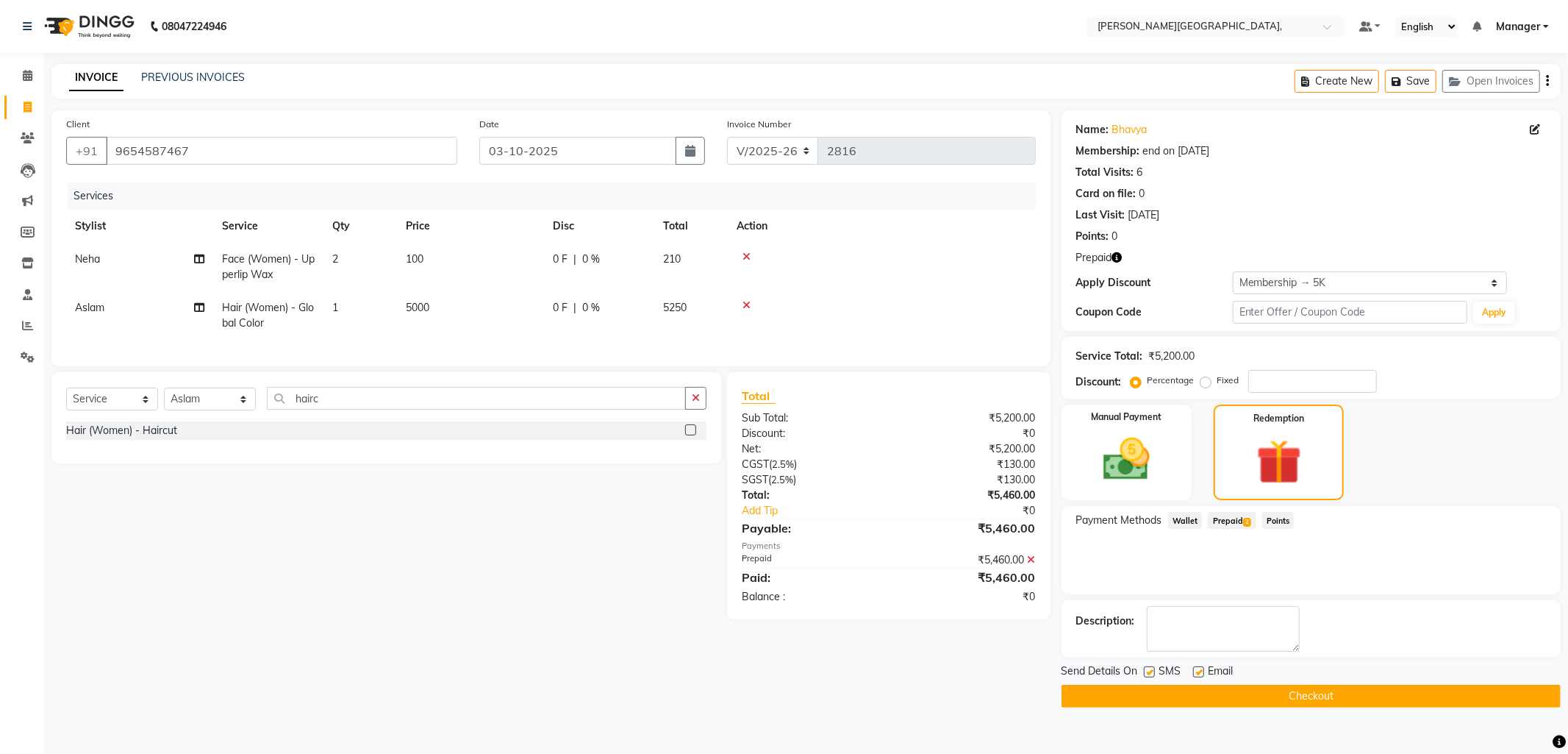
click at [1281, 686] on button "Checkout" at bounding box center [1311, 696] width 499 height 23
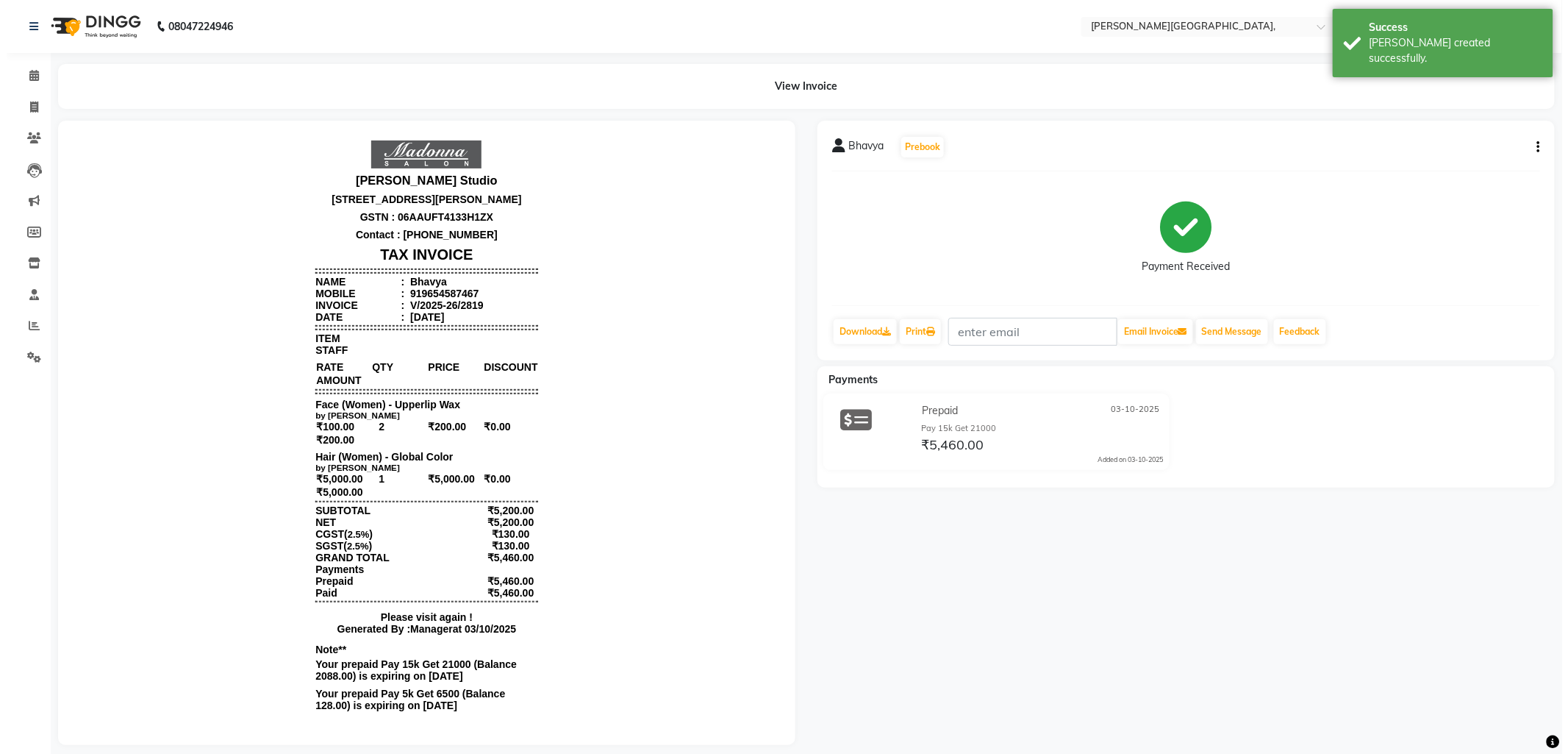
scroll to position [11, 0]
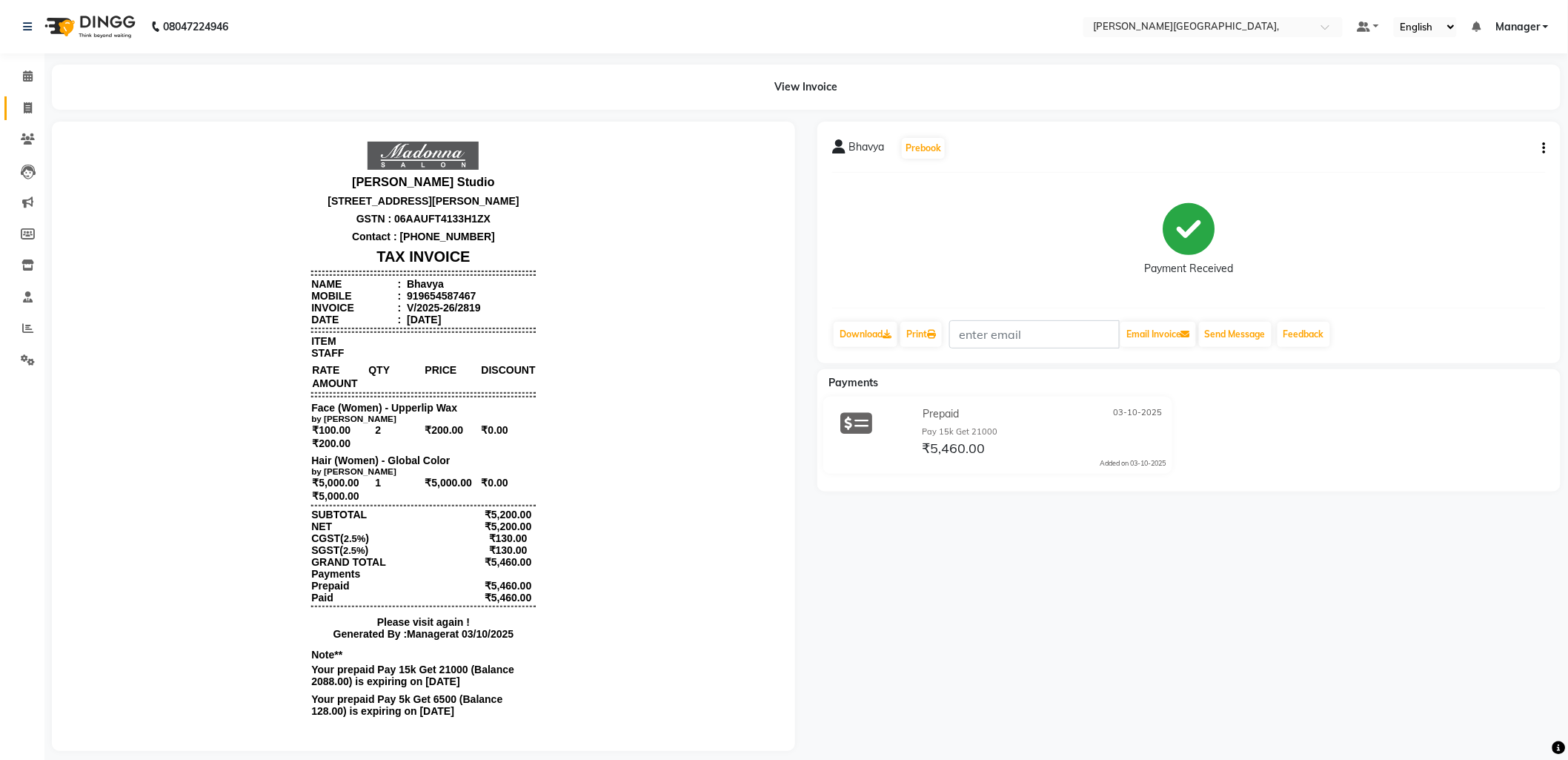
click at [30, 105] on icon at bounding box center [27, 108] width 8 height 11
select select "service"
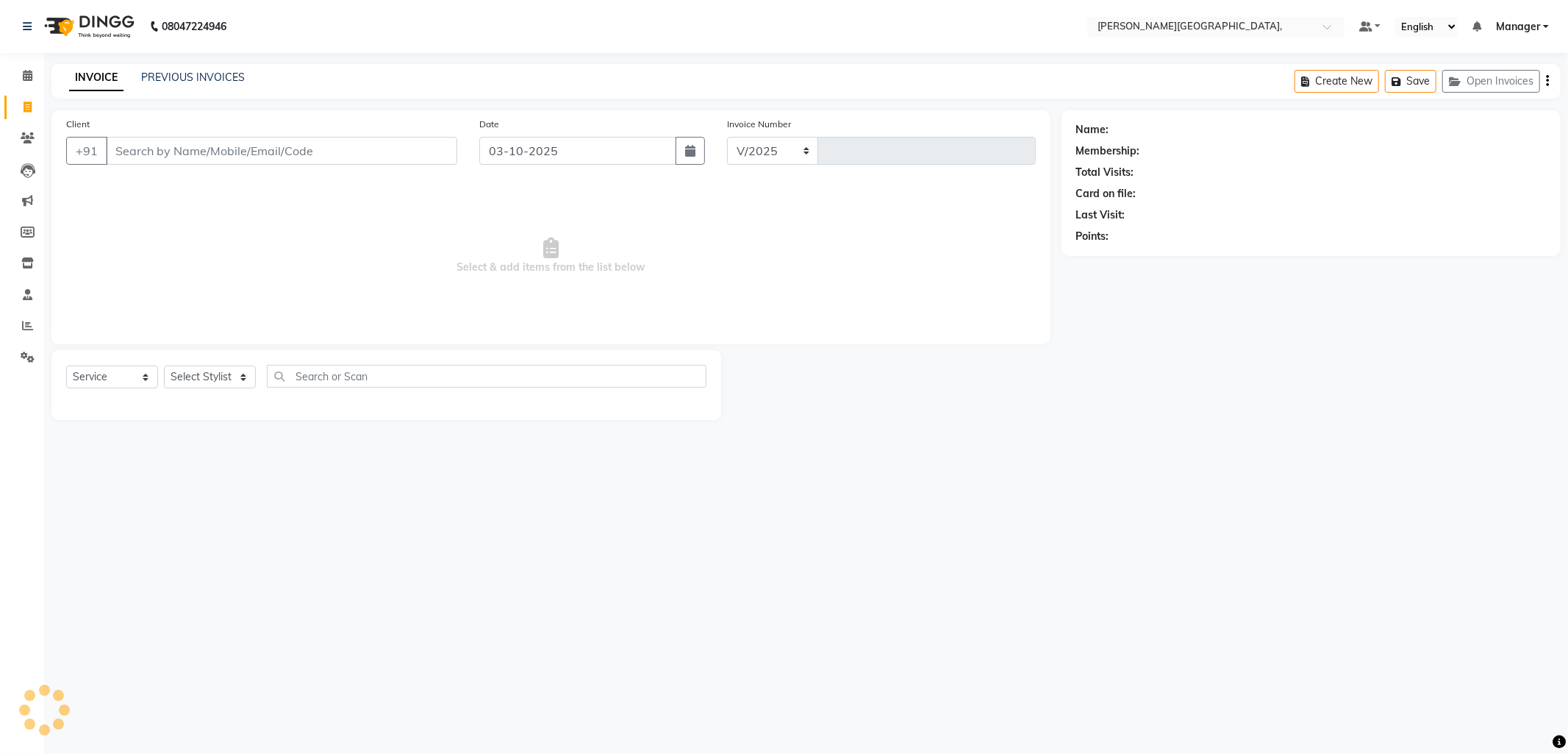
select select "6483"
type input "2820"
click at [23, 110] on icon at bounding box center [27, 107] width 8 height 11
select select "6483"
select select "service"
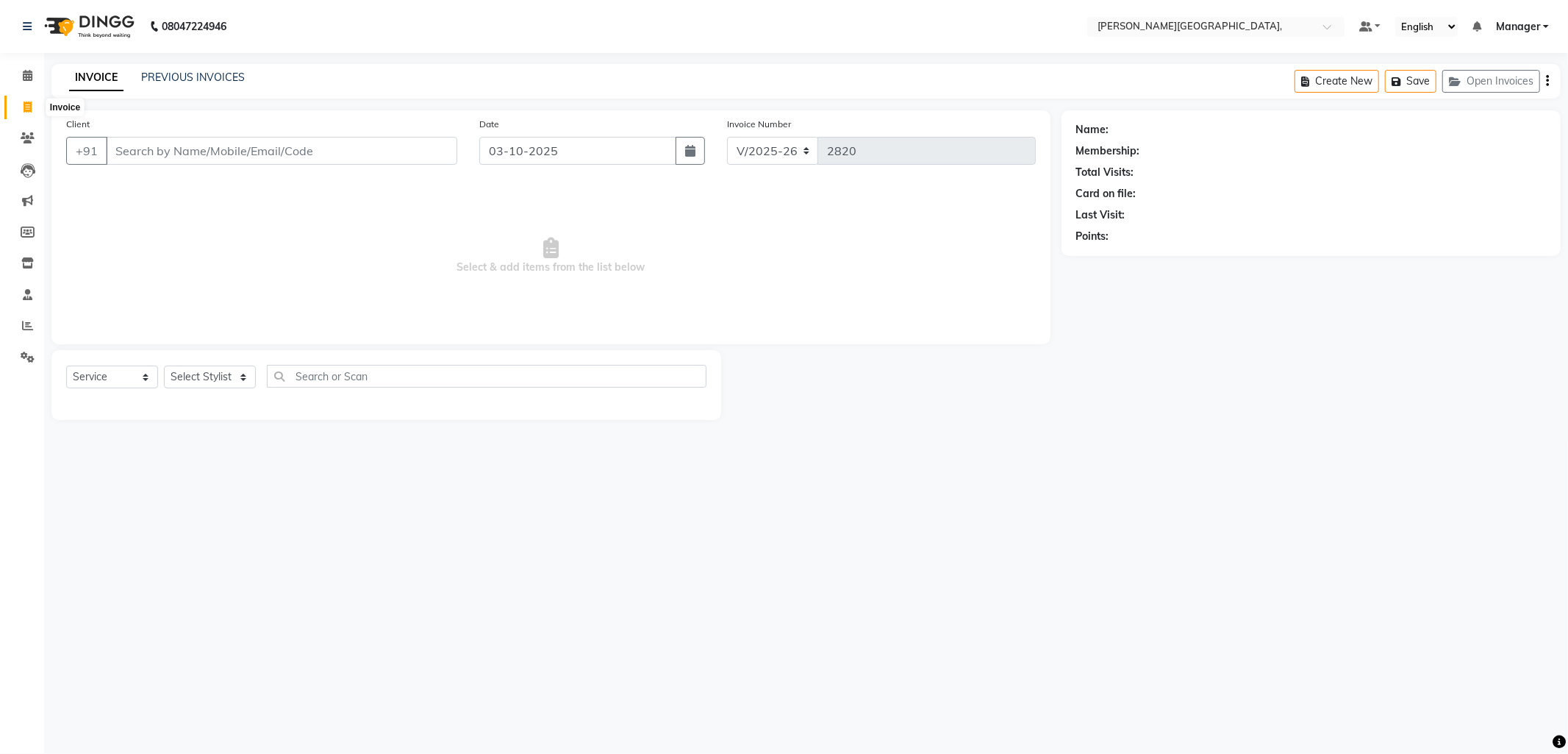
click at [28, 110] on icon at bounding box center [27, 107] width 8 height 11
select select "6483"
select select "service"
